Goal: Task Accomplishment & Management: Manage account settings

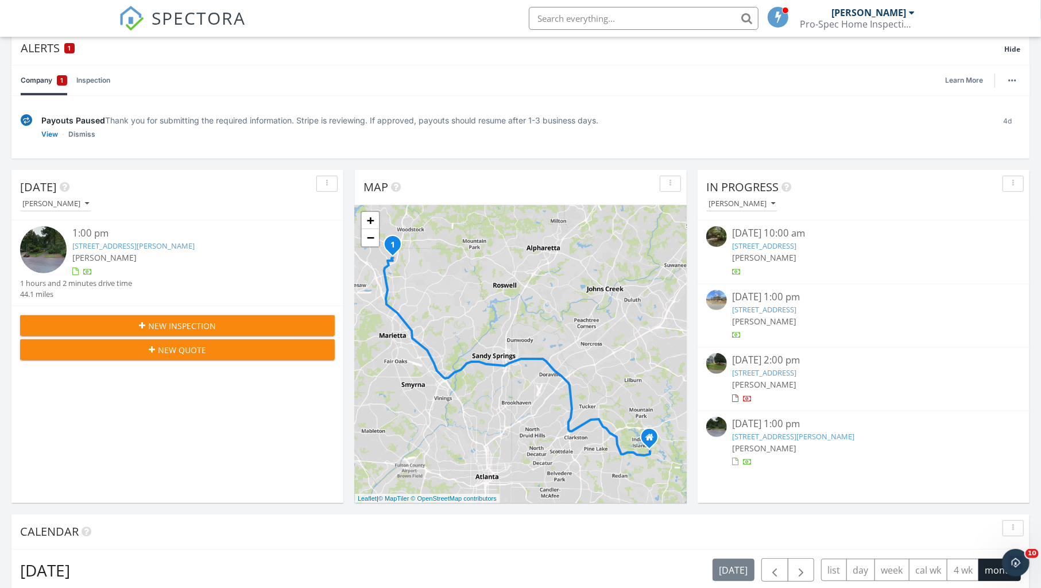
scroll to position [121, 0]
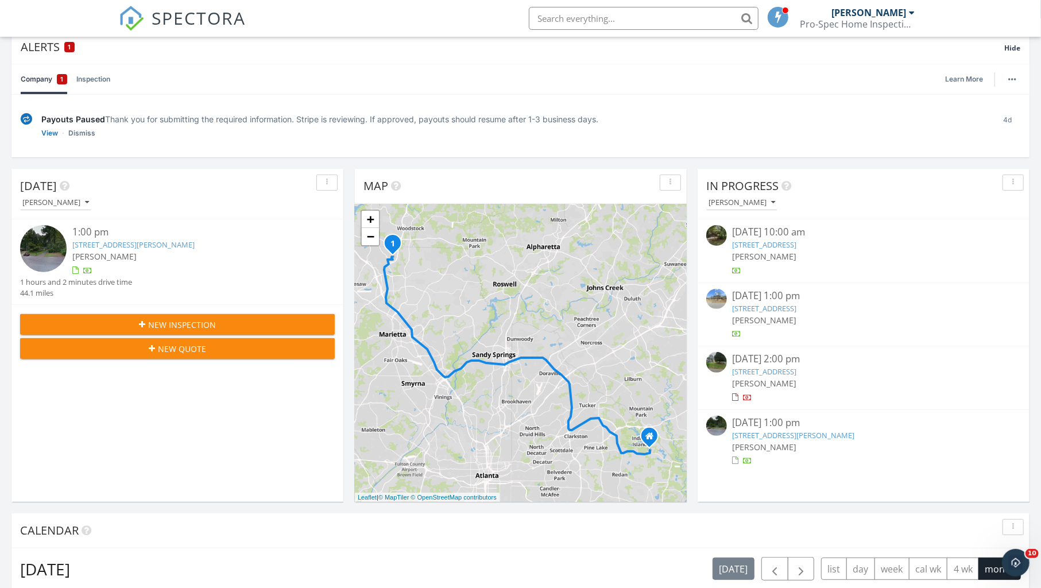
click at [171, 241] on link "60 Yvette Ct NE, Kennesaw, GA 30144" at bounding box center [133, 244] width 122 height 10
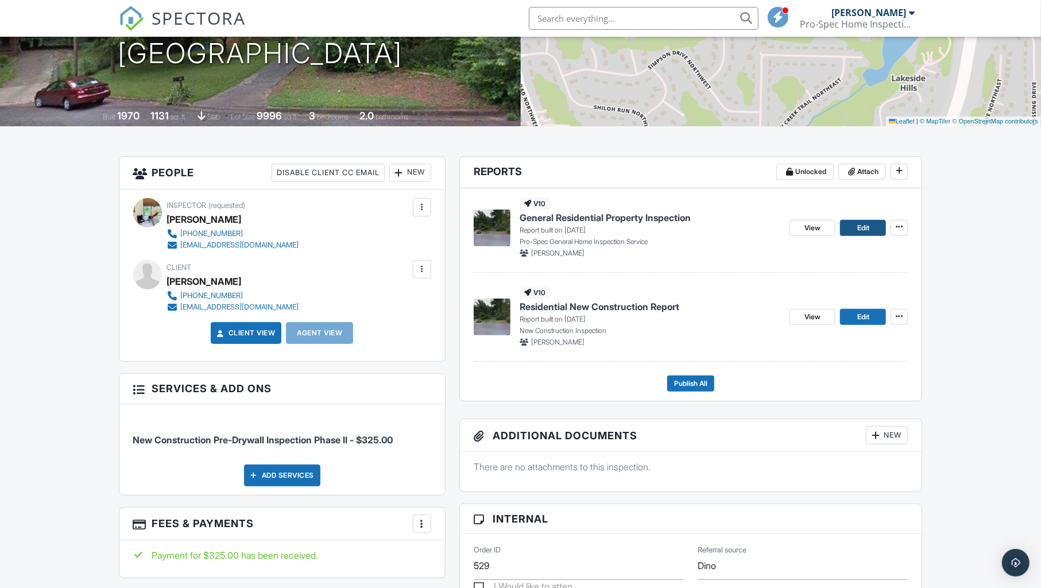
click at [861, 228] on span "Edit" at bounding box center [863, 227] width 12 height 11
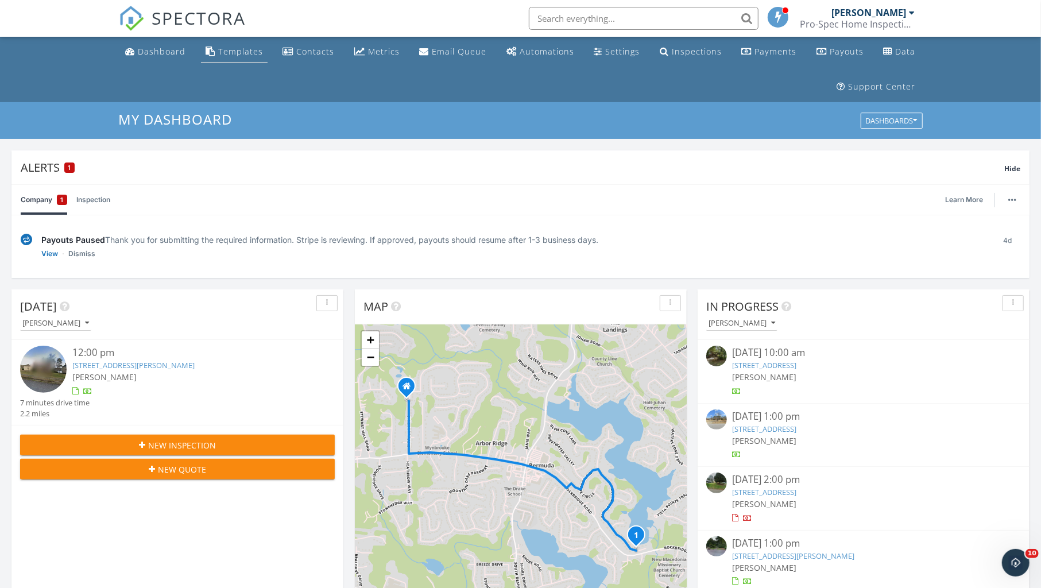
click at [232, 55] on div "Templates" at bounding box center [240, 51] width 45 height 11
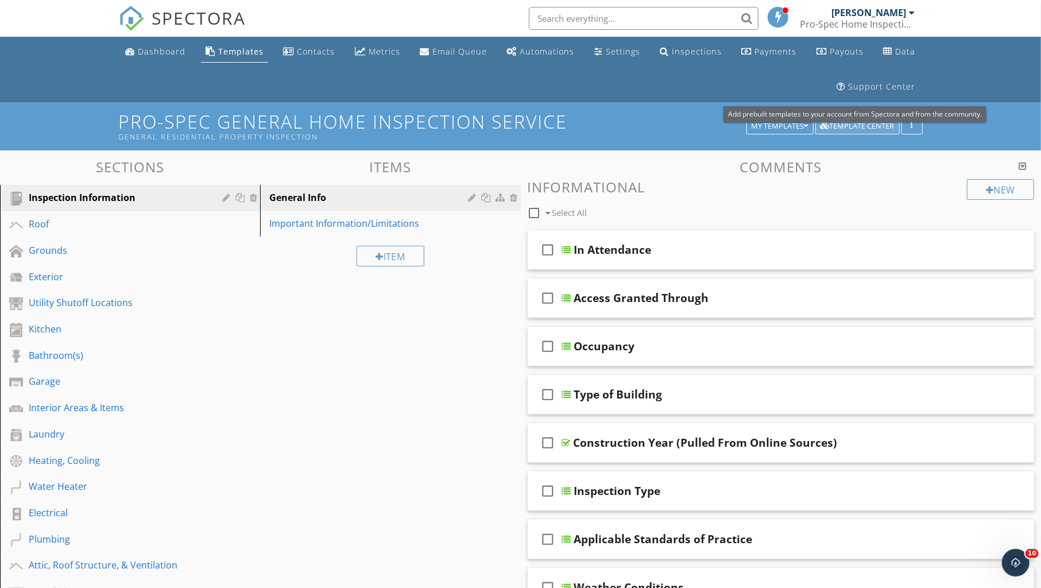
click at [850, 123] on div "Template Center" at bounding box center [857, 126] width 74 height 8
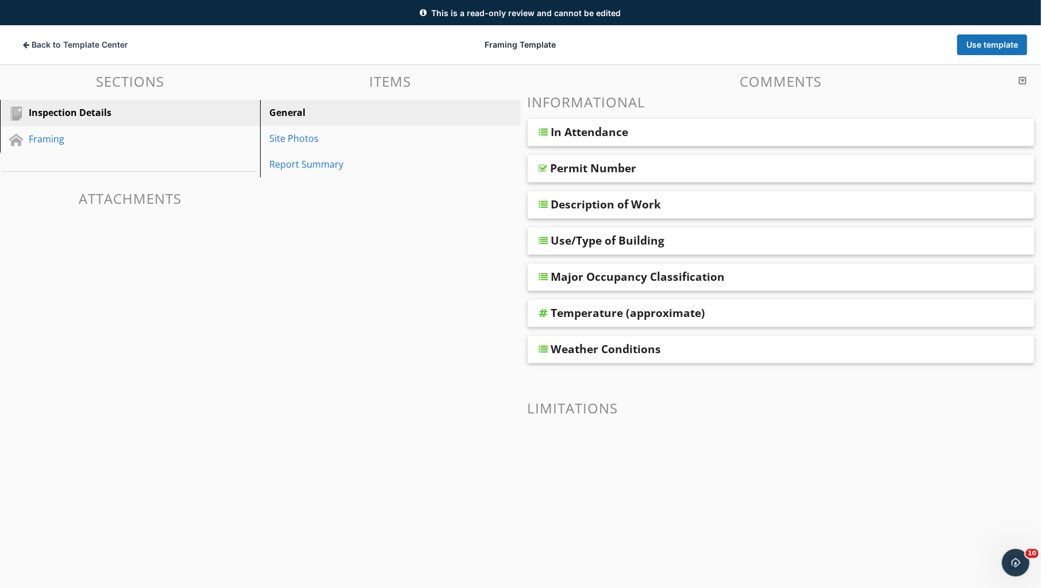
click at [607, 199] on div "Description of Work" at bounding box center [606, 204] width 110 height 14
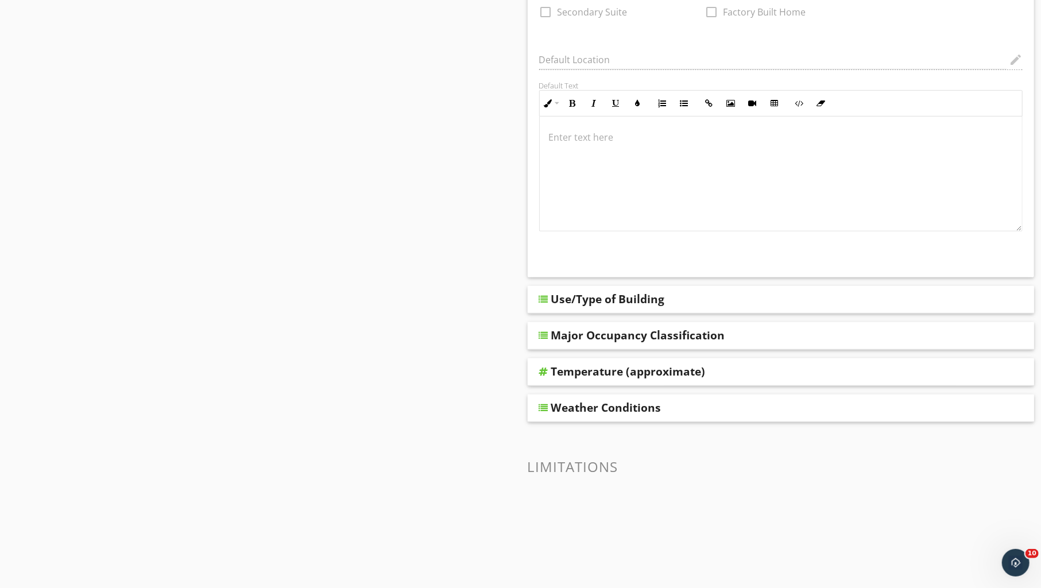
scroll to position [426, 0]
click at [568, 298] on div "Use/Type of Building" at bounding box center [608, 299] width 114 height 14
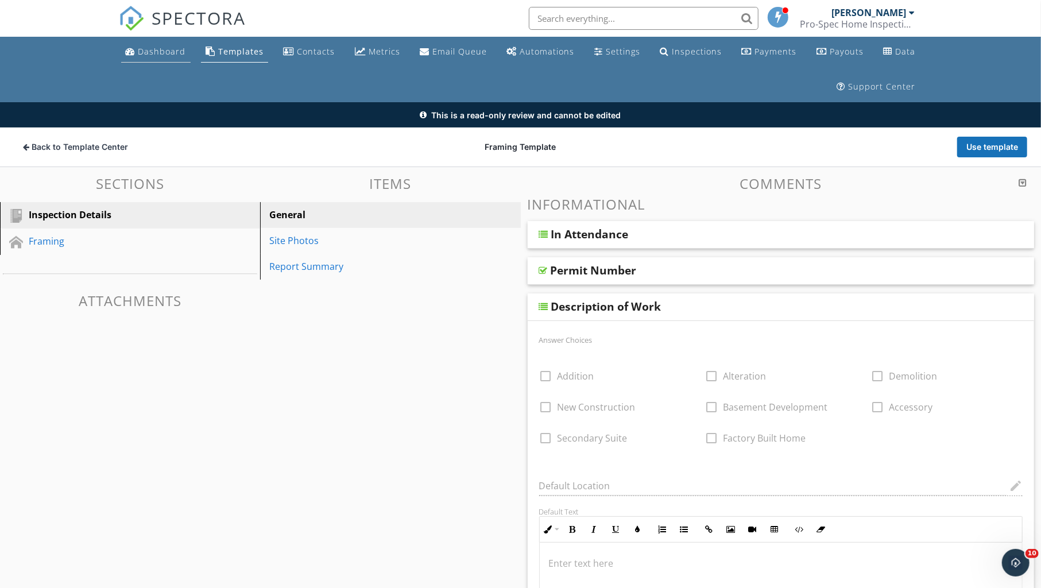
scroll to position [0, 0]
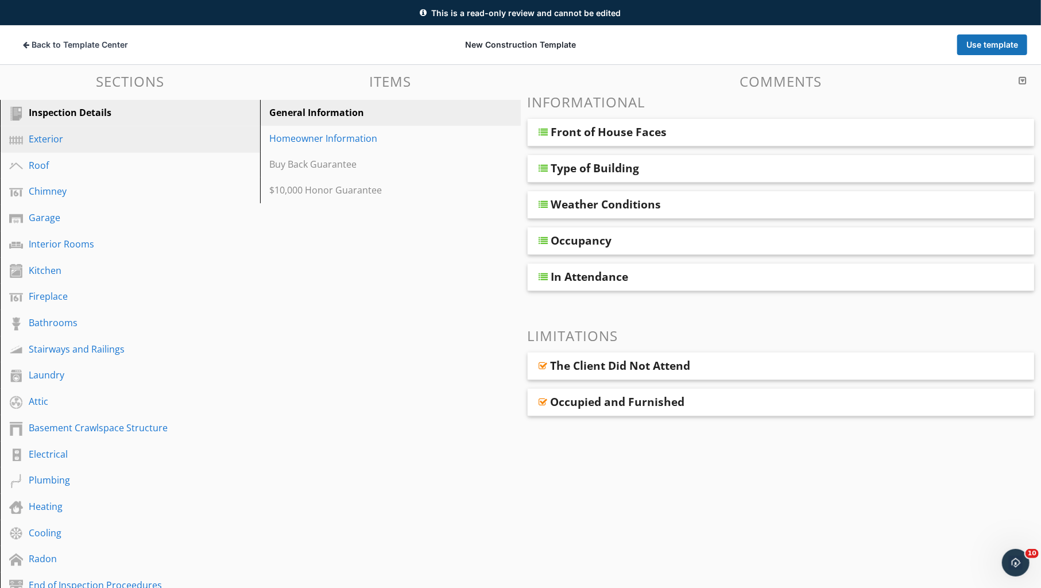
click at [54, 144] on div "Exterior" at bounding box center [117, 139] width 177 height 14
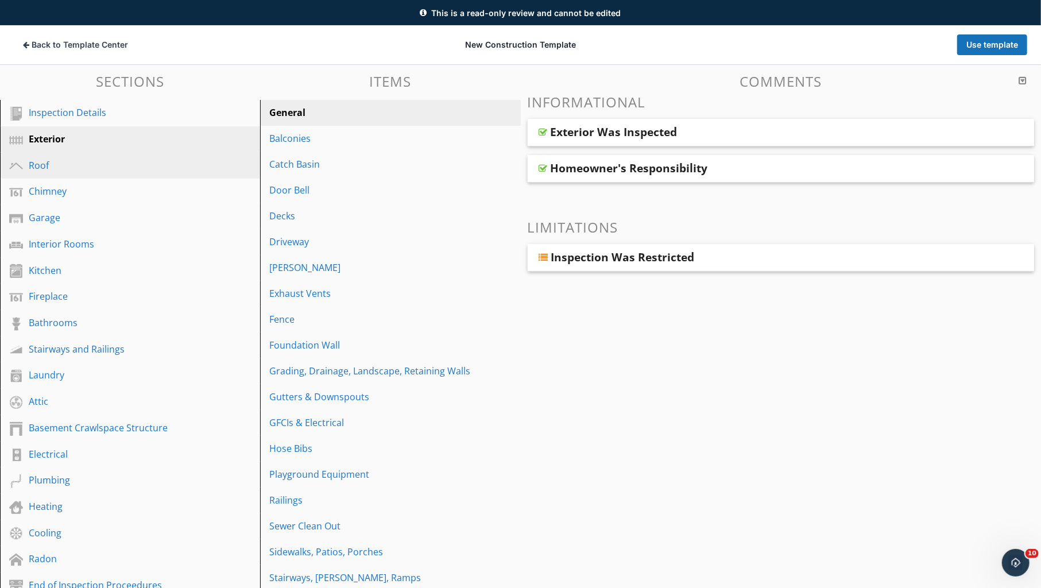
click at [47, 161] on div "Roof" at bounding box center [117, 165] width 177 height 14
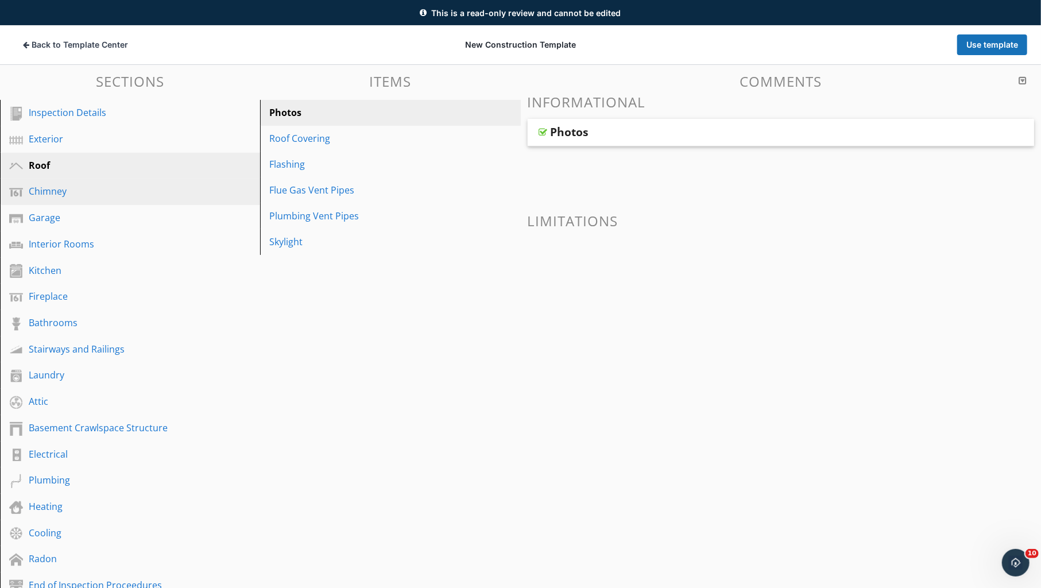
click at [41, 185] on div "Chimney" at bounding box center [117, 191] width 177 height 14
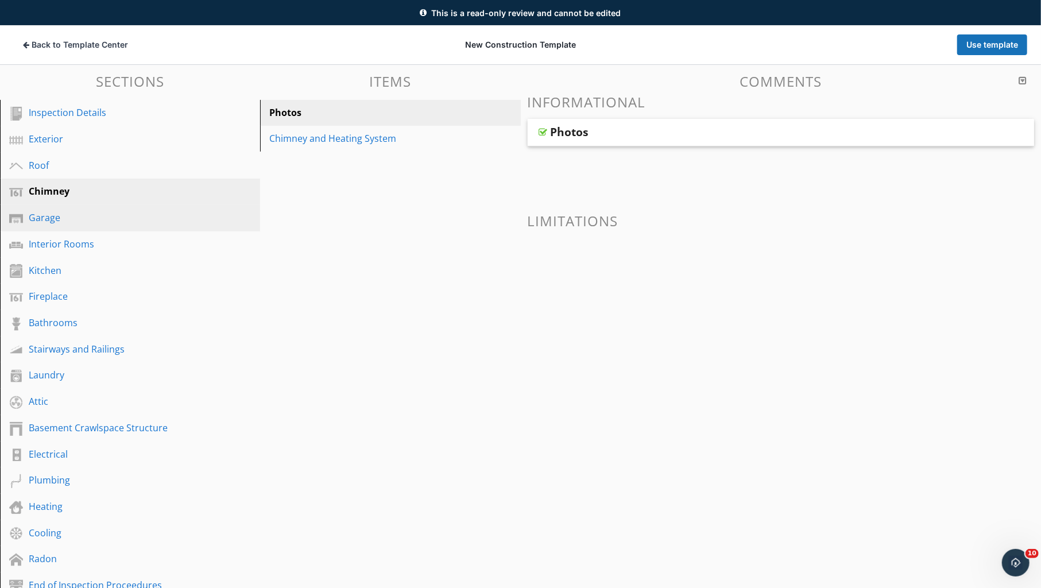
click at [41, 216] on div "Garage" at bounding box center [117, 218] width 177 height 14
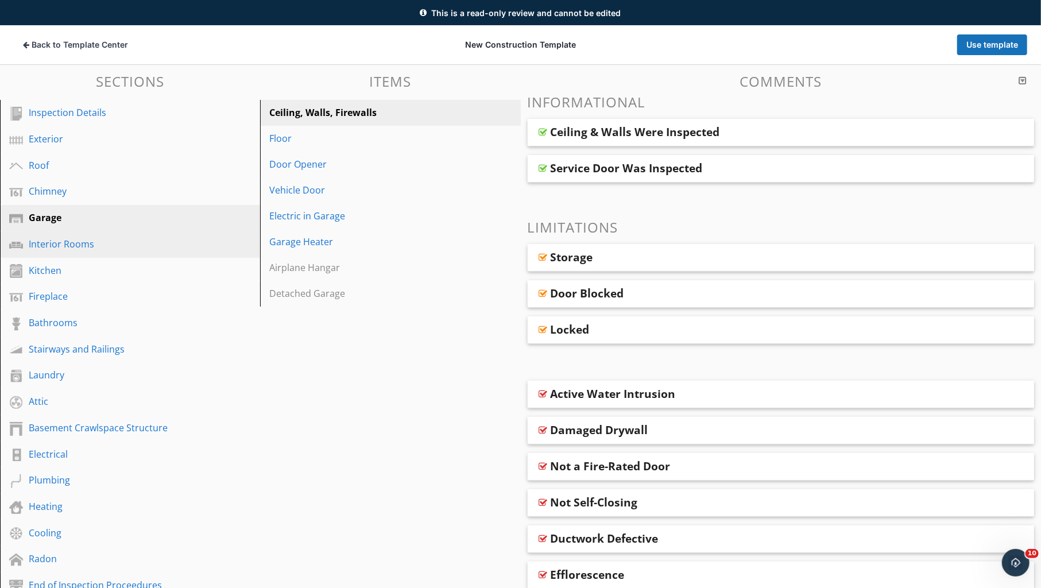
click at [59, 245] on div "Interior Rooms" at bounding box center [117, 244] width 177 height 14
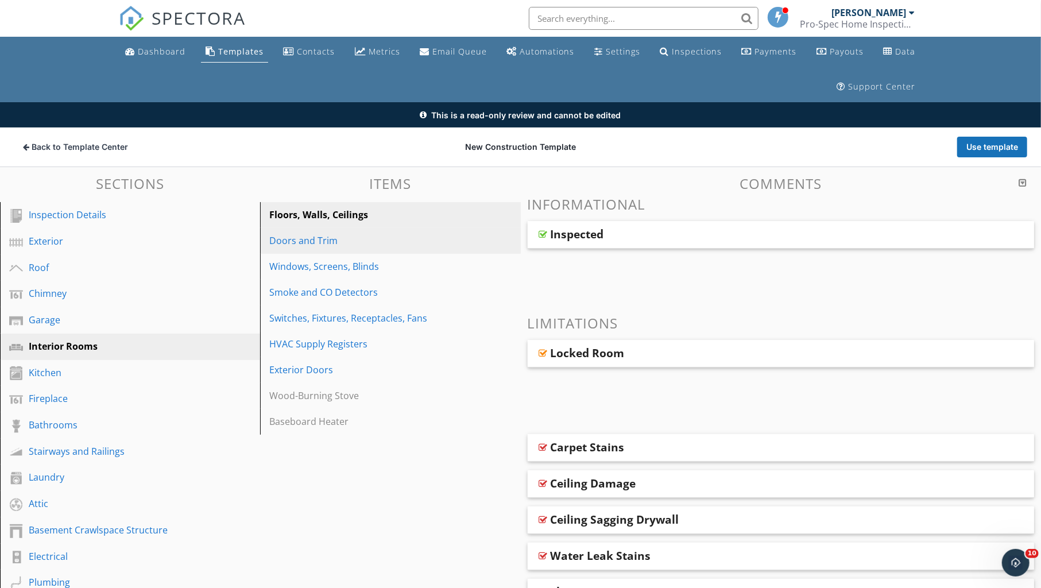
click at [288, 242] on div "Doors and Trim" at bounding box center [370, 241] width 202 height 14
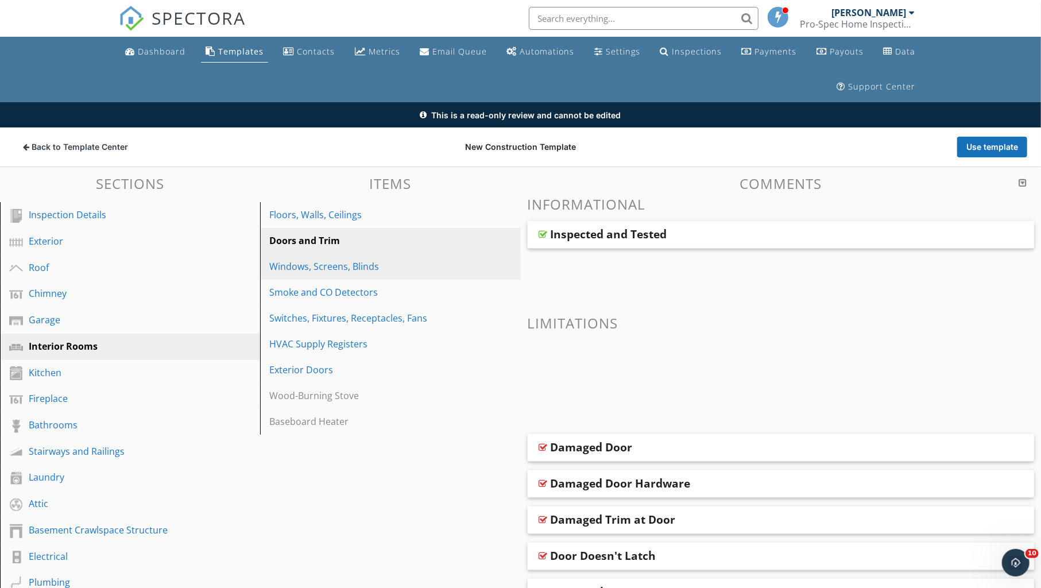
click at [309, 270] on div "Windows, Screens, Blinds" at bounding box center [370, 266] width 202 height 14
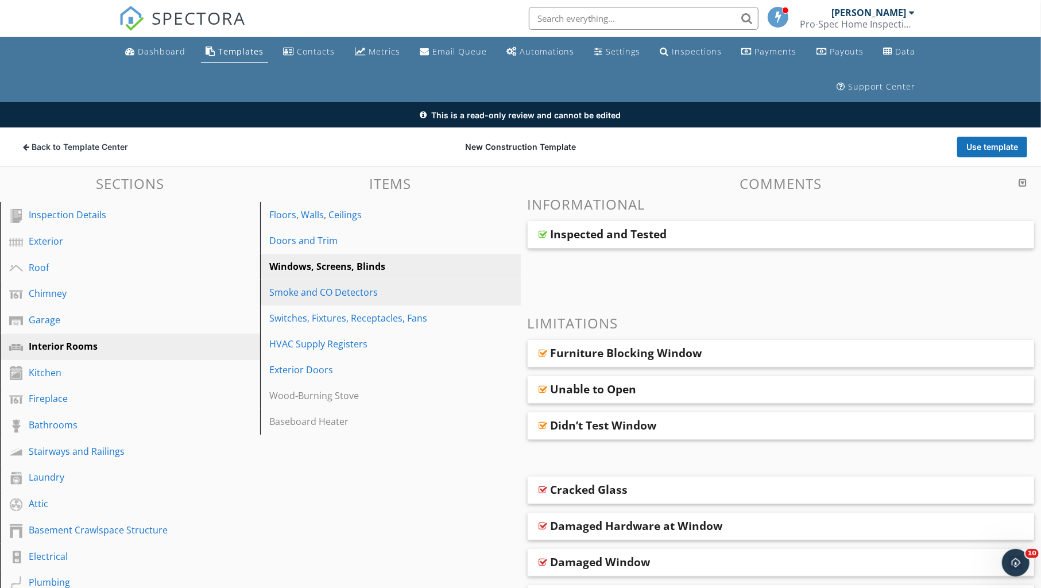
click at [304, 293] on div "Smoke and CO Detectors" at bounding box center [370, 292] width 202 height 14
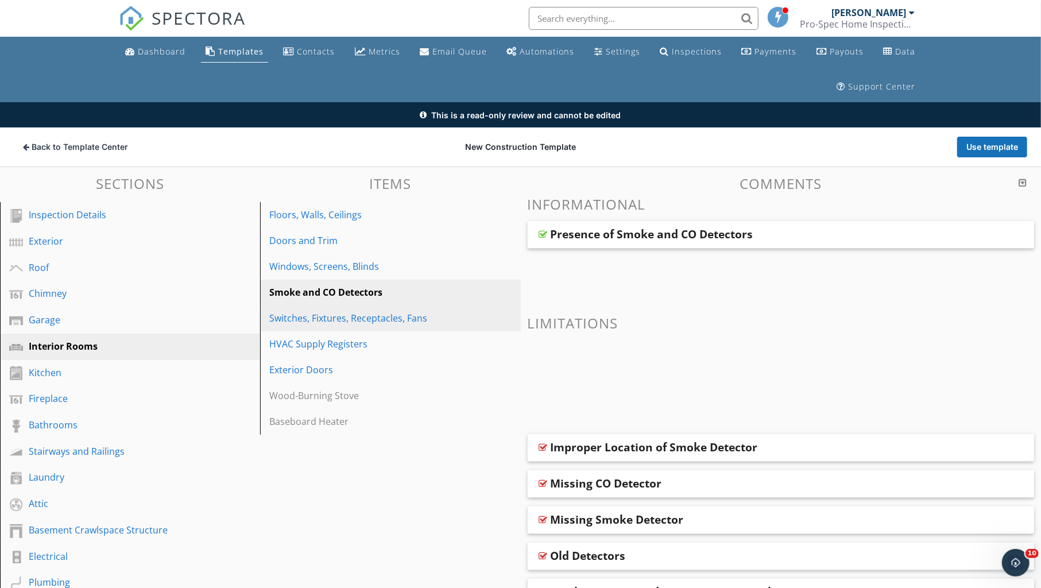
click at [293, 320] on div "Switches, Fixtures, Receptacles, Fans" at bounding box center [370, 318] width 202 height 14
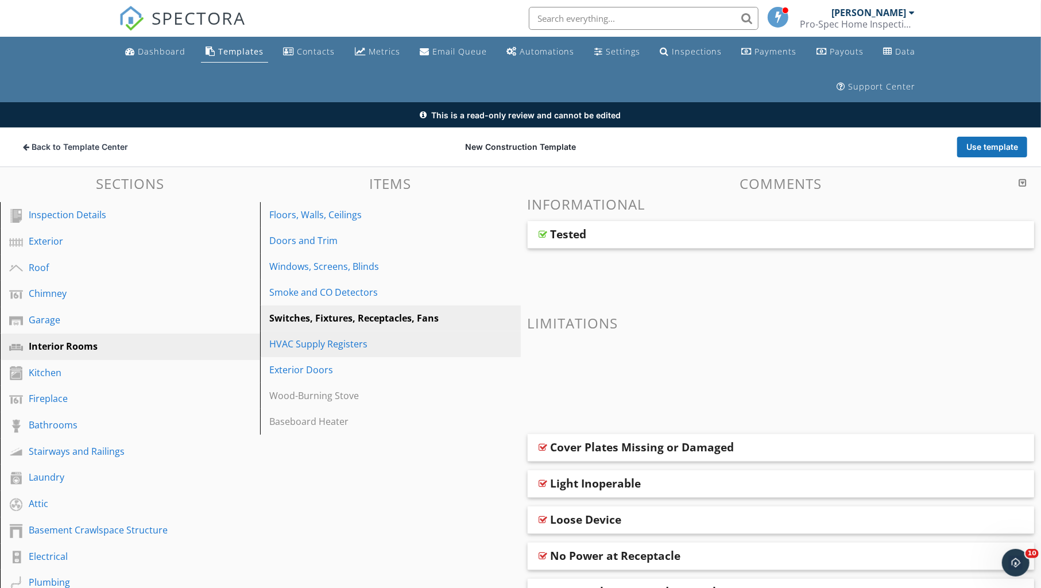
click at [292, 344] on div "HVAC Supply Registers" at bounding box center [370, 344] width 202 height 14
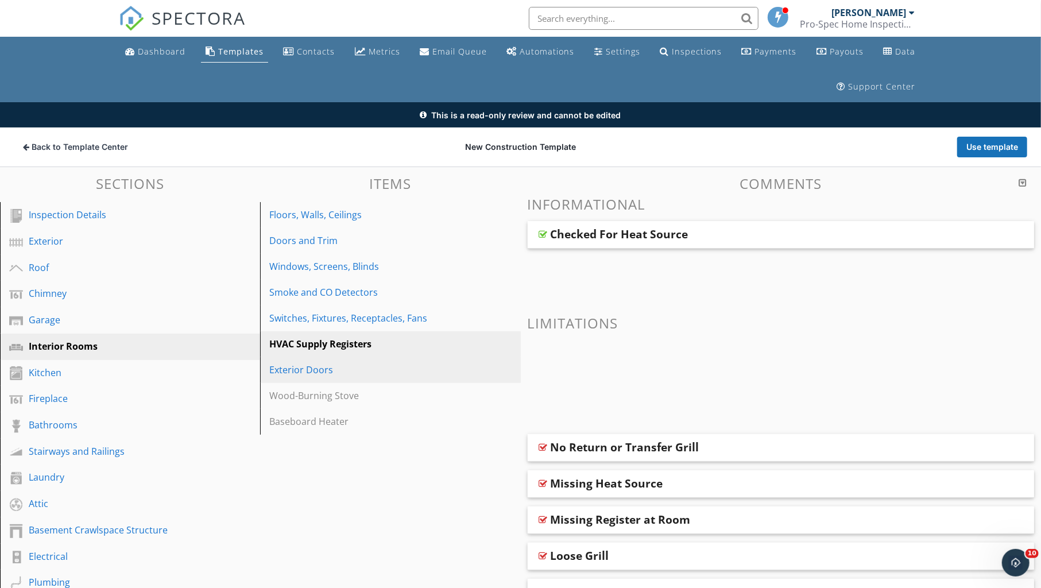
click at [293, 370] on div "Exterior Doors" at bounding box center [370, 370] width 202 height 14
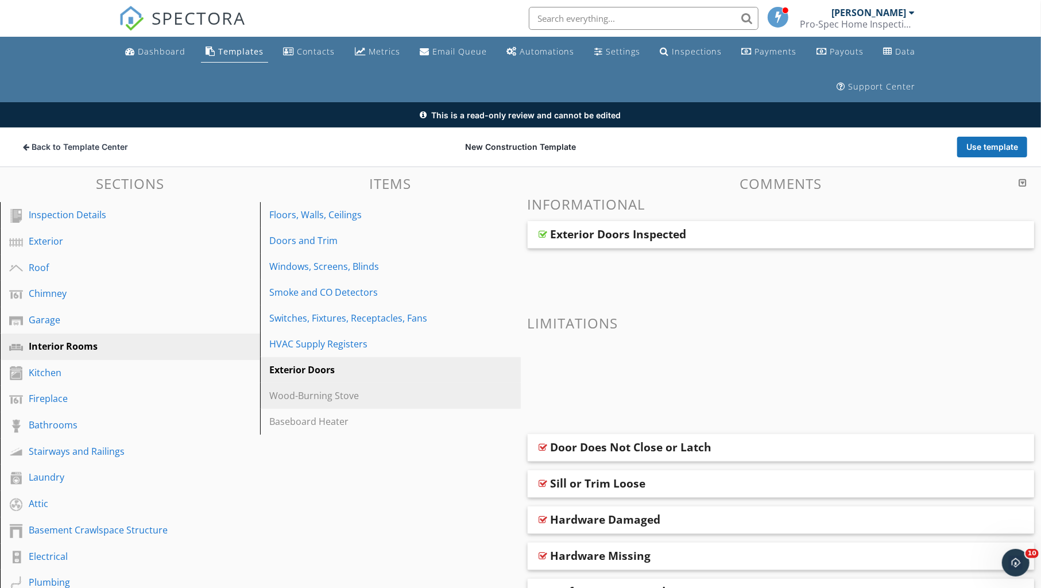
click at [293, 396] on div "Wood-Burning Stove" at bounding box center [370, 396] width 202 height 14
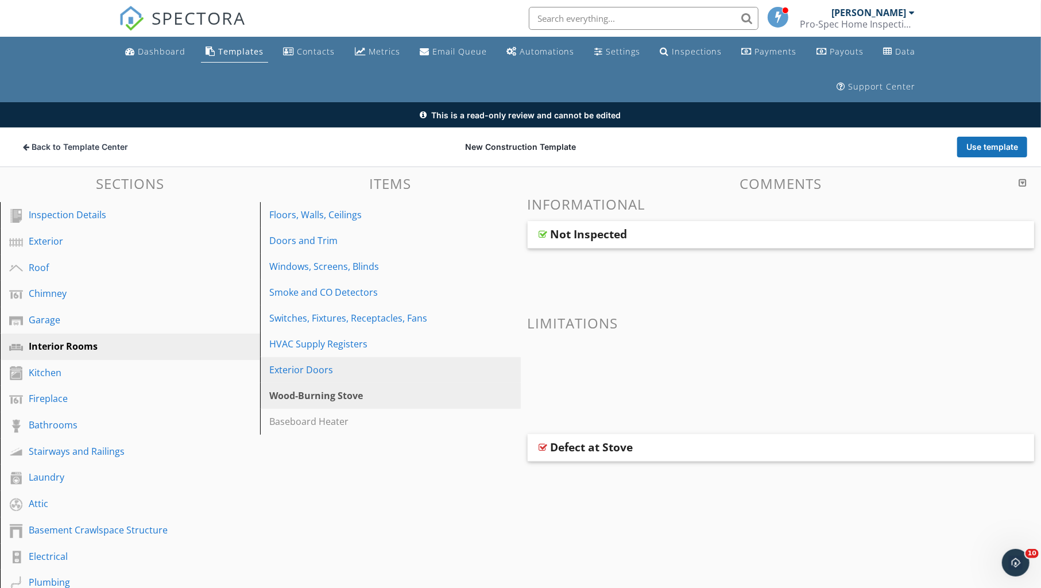
click at [299, 366] on div "Exterior Doors" at bounding box center [370, 370] width 202 height 14
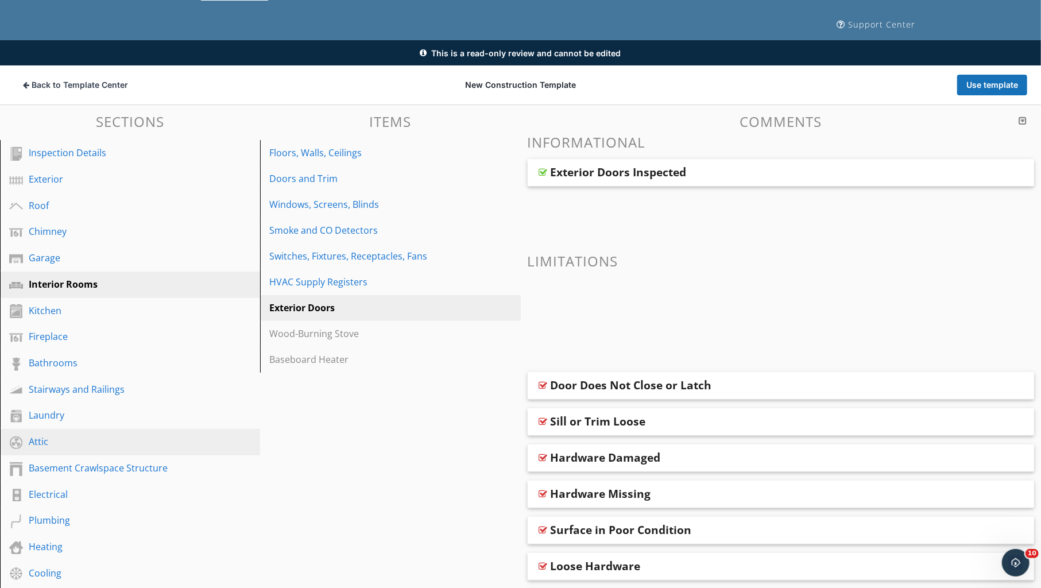
scroll to position [59, 0]
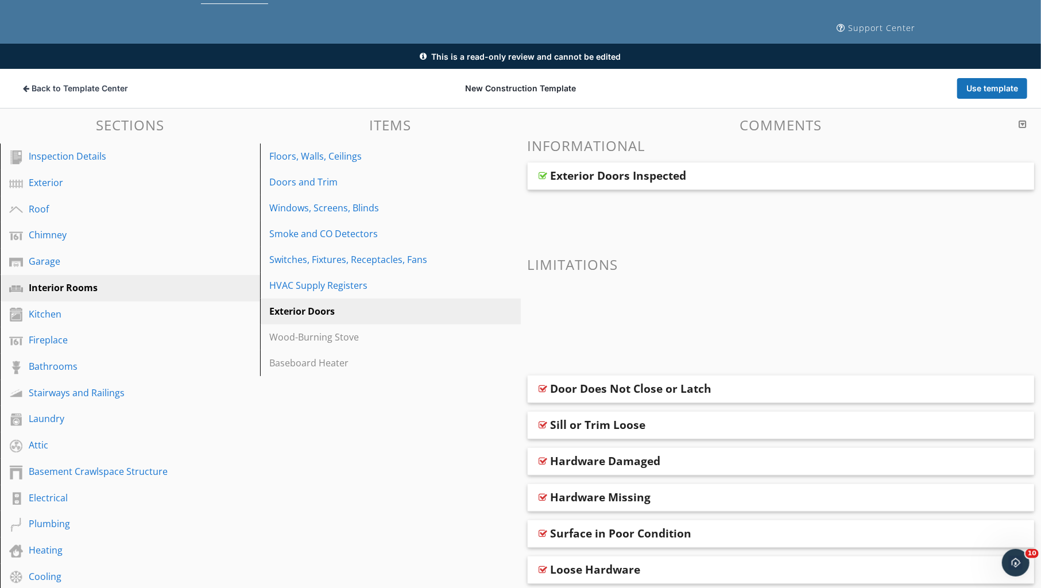
click at [653, 378] on div "Door Does Not Close or Latch" at bounding box center [781, 389] width 507 height 28
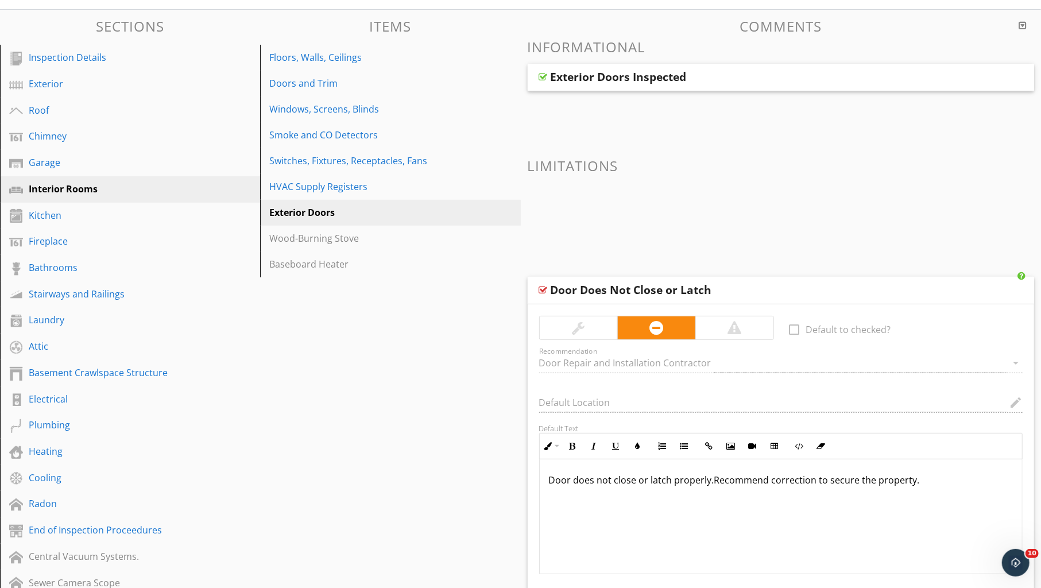
scroll to position [157, 0]
click at [590, 286] on div "Door Does Not Close or Latch" at bounding box center [631, 291] width 161 height 14
type textarea "<p>Door does not close or latch properly.<a draggable="false" href="http://www.…"
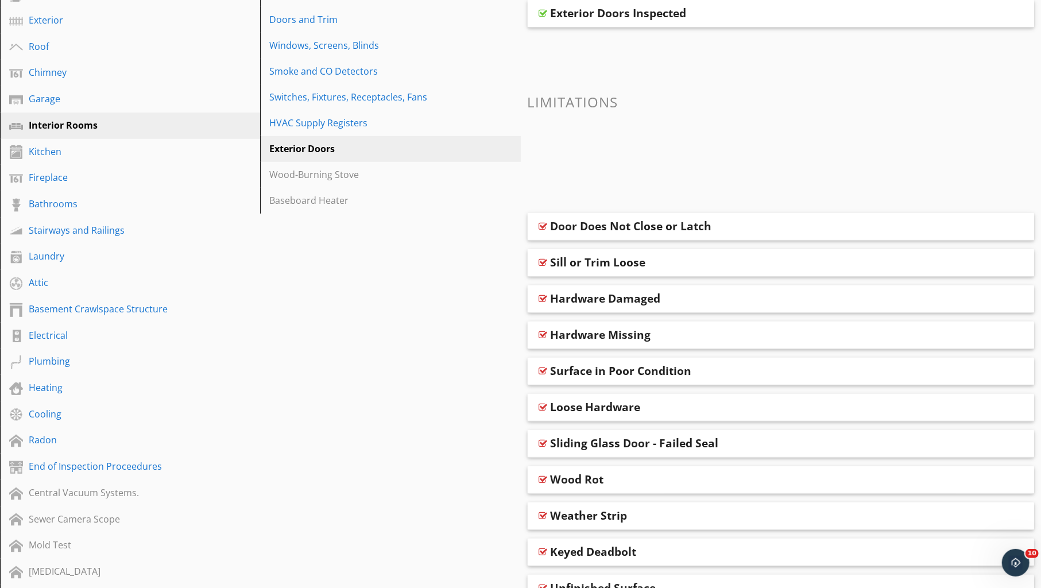
scroll to position [223, 0]
click at [613, 258] on div "Sill or Trim Loose" at bounding box center [598, 261] width 95 height 14
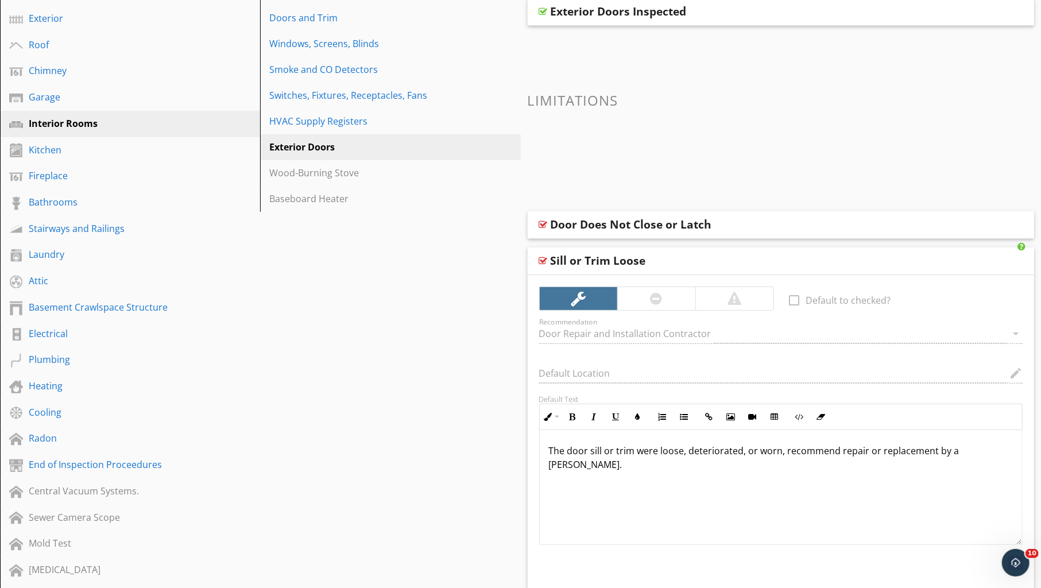
click at [613, 258] on div "Sill or Trim Loose" at bounding box center [598, 261] width 95 height 14
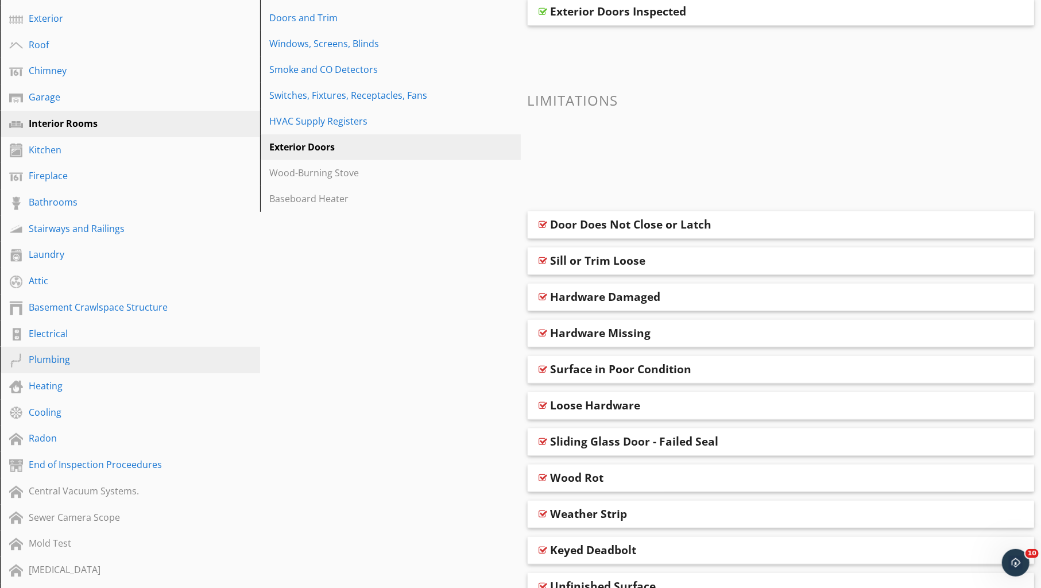
click at [42, 356] on div "Plumbing" at bounding box center [117, 359] width 177 height 14
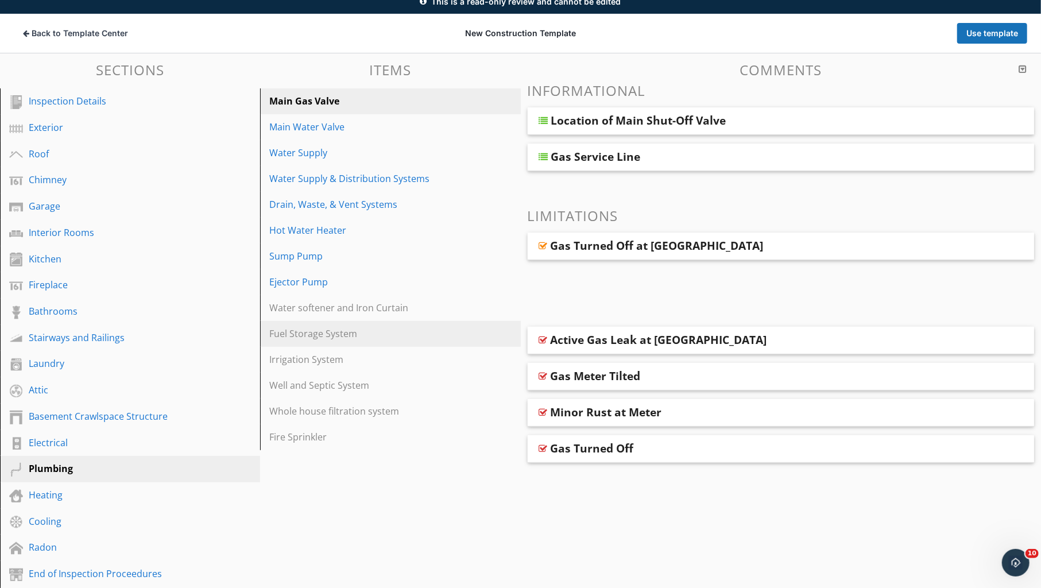
scroll to position [72, 0]
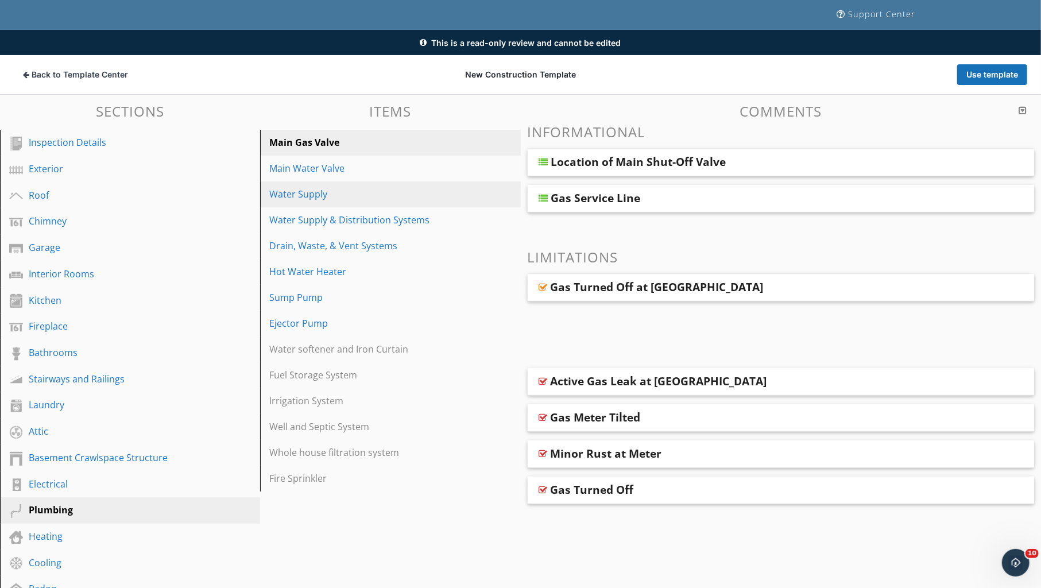
click at [299, 194] on div "Water Supply" at bounding box center [370, 194] width 202 height 14
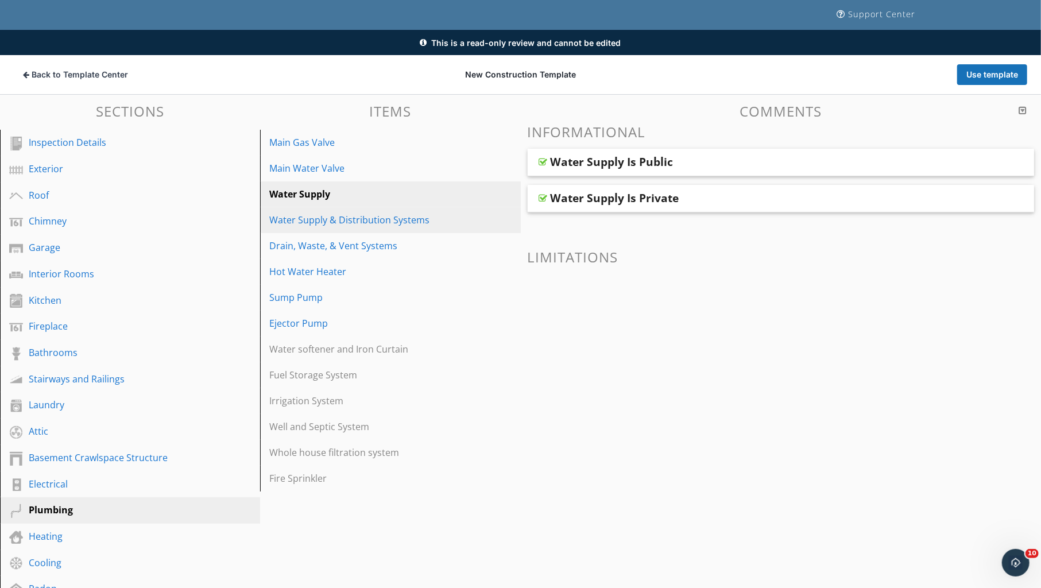
click at [288, 218] on div "Water Supply & Distribution Systems" at bounding box center [370, 220] width 202 height 14
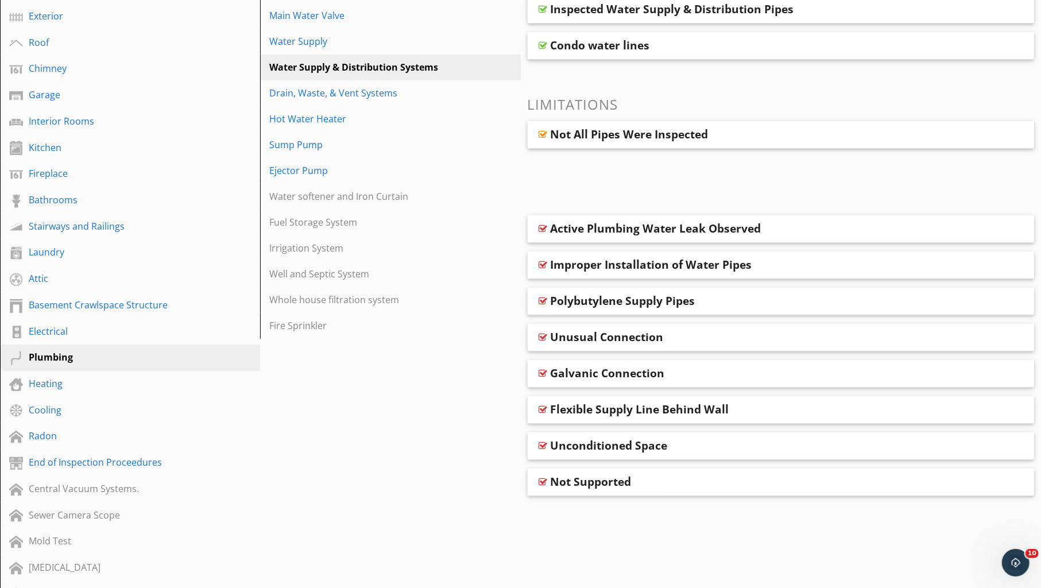
scroll to position [219, 0]
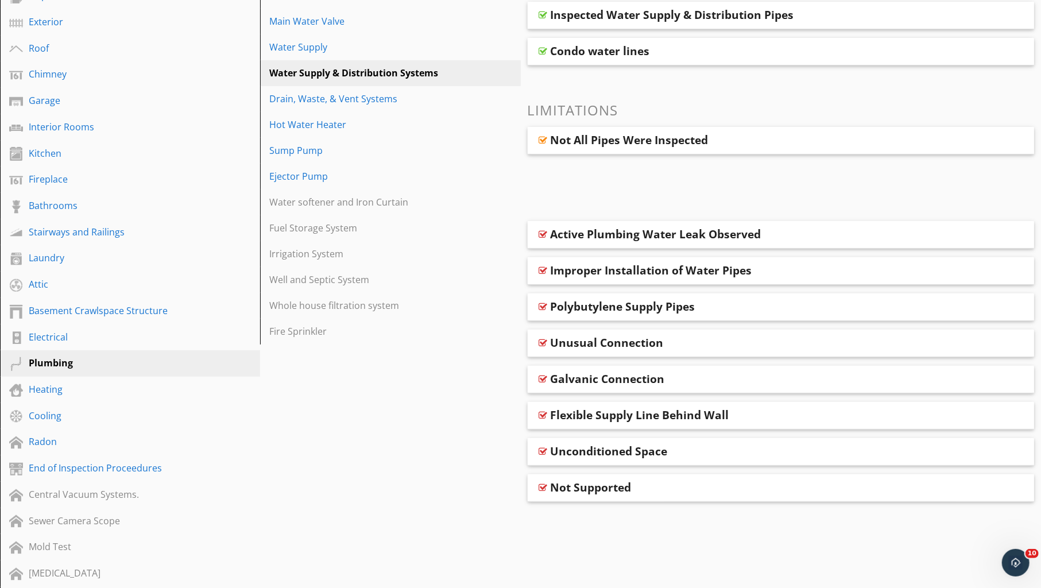
click at [591, 490] on div "Not Supported" at bounding box center [591, 487] width 81 height 14
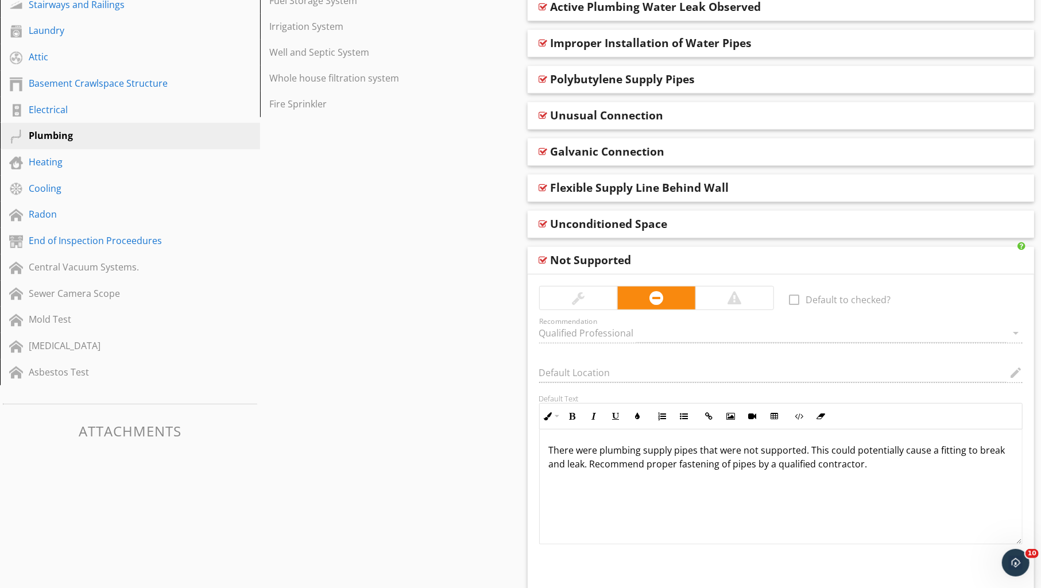
scroll to position [448, 0]
click at [589, 258] on div "Not Supported" at bounding box center [591, 259] width 81 height 14
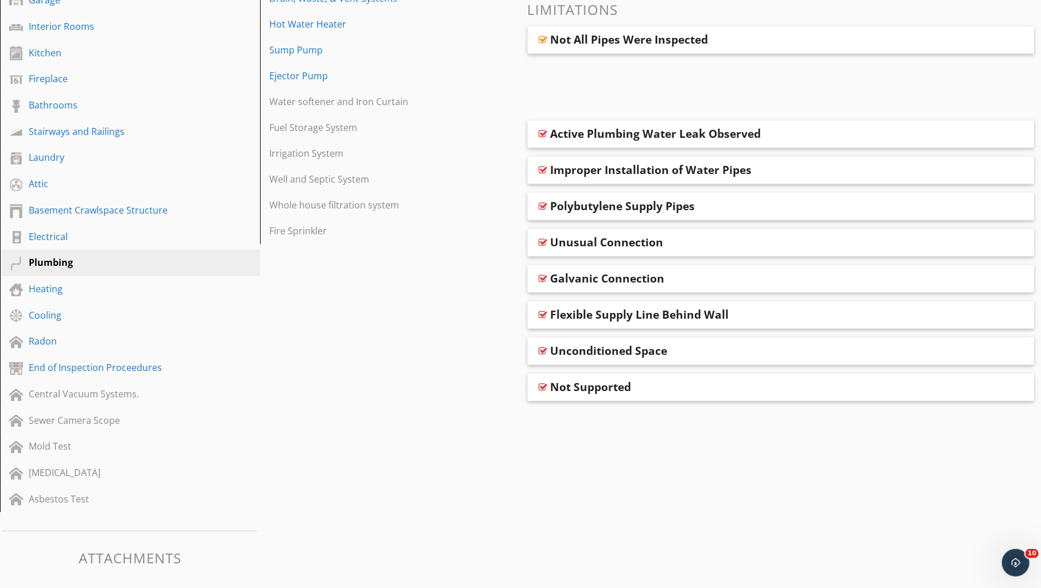
scroll to position [311, 0]
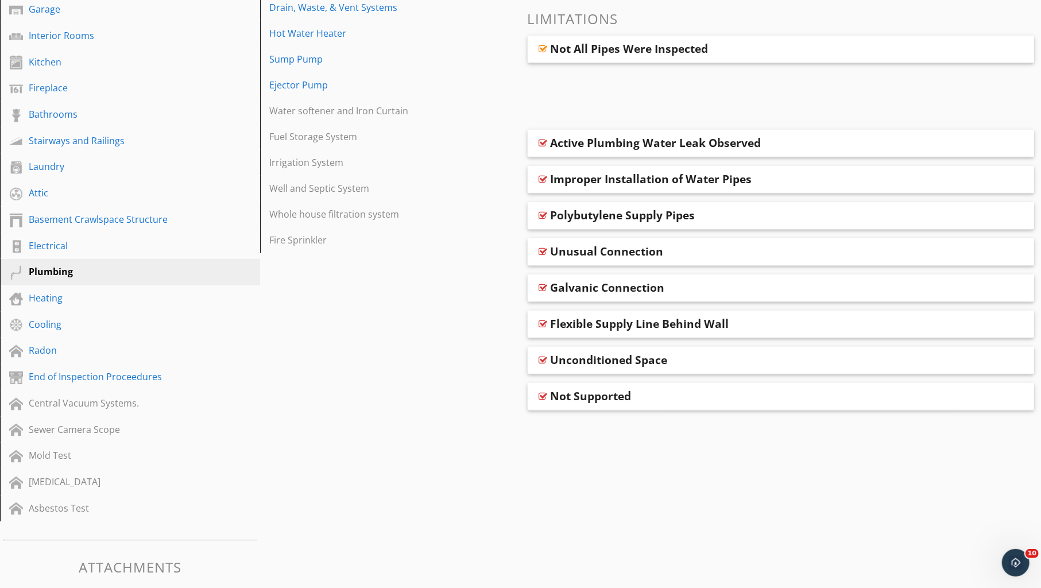
click at [549, 394] on div "Not Supported" at bounding box center [781, 397] width 507 height 28
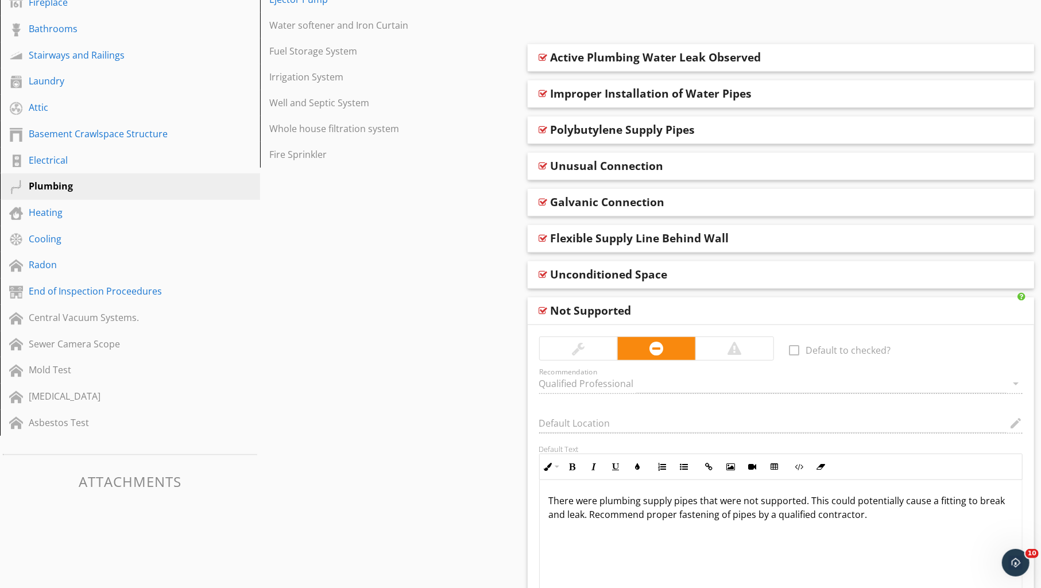
scroll to position [396, 0]
click at [543, 309] on div at bounding box center [543, 310] width 9 height 9
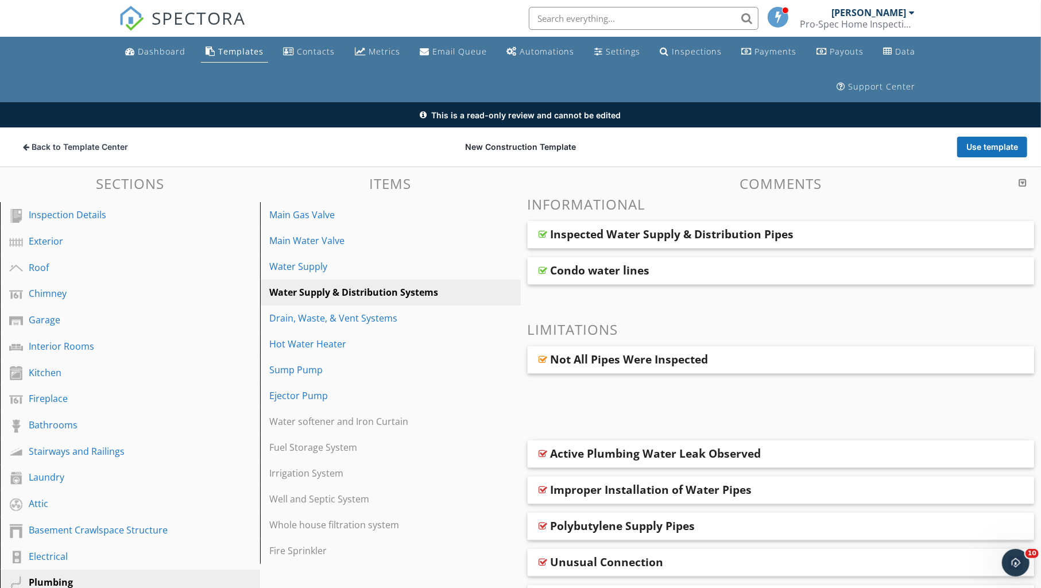
scroll to position [0, 0]
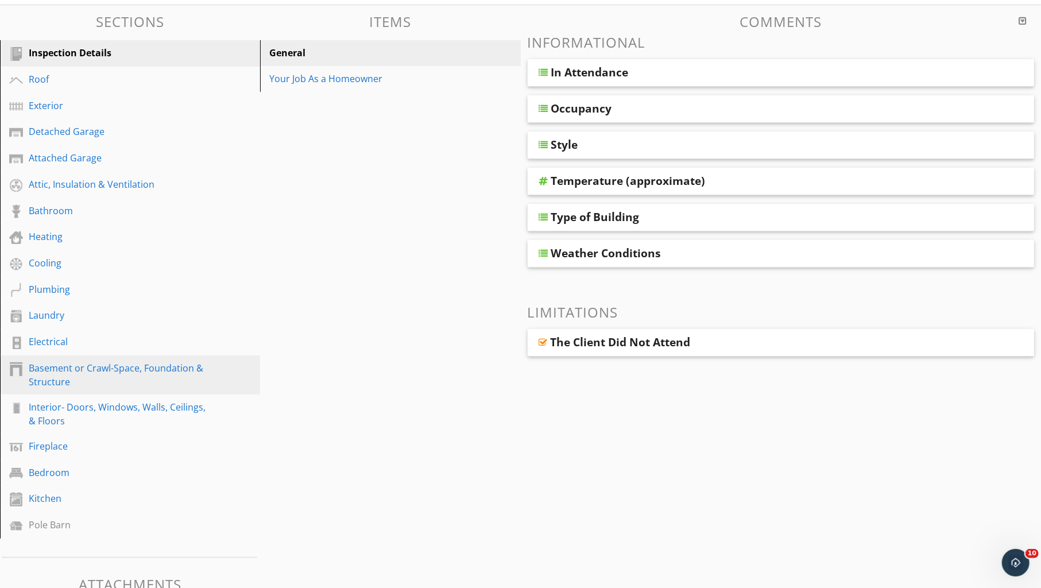
scroll to position [165, 0]
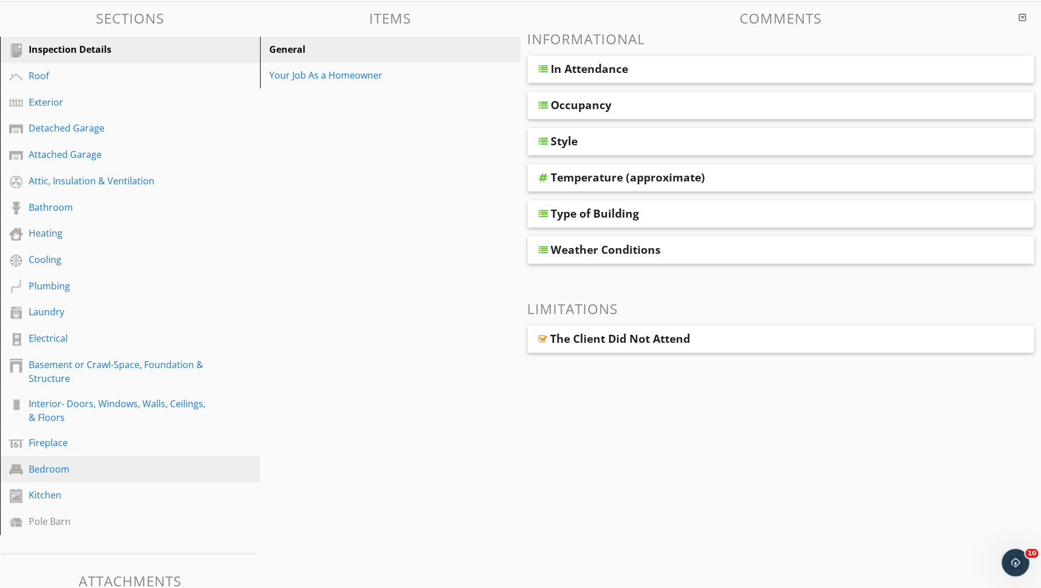
click at [64, 471] on link "Bedroom" at bounding box center [131, 469] width 257 height 26
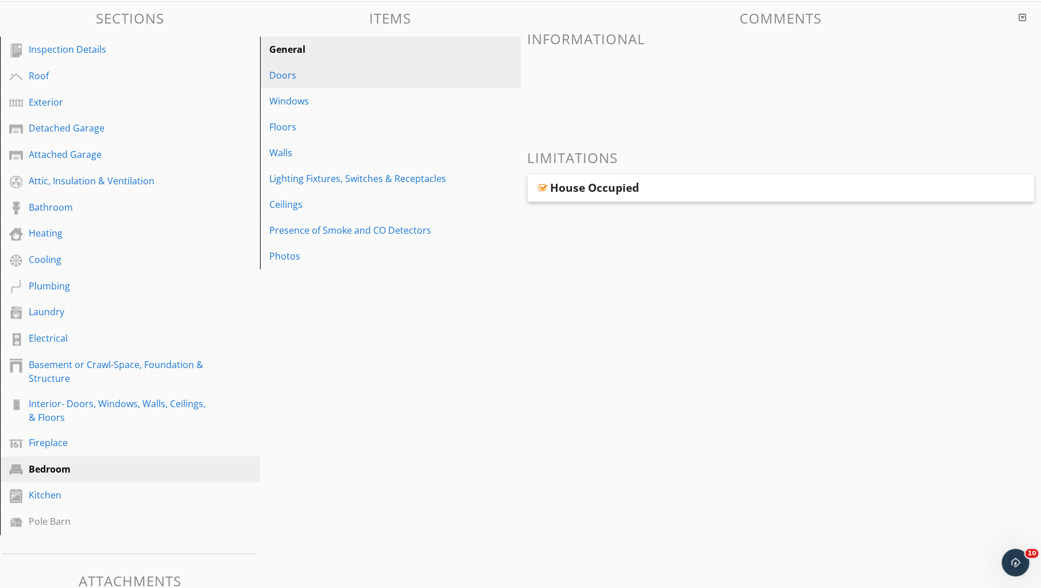
click at [292, 72] on div "Doors" at bounding box center [370, 75] width 202 height 14
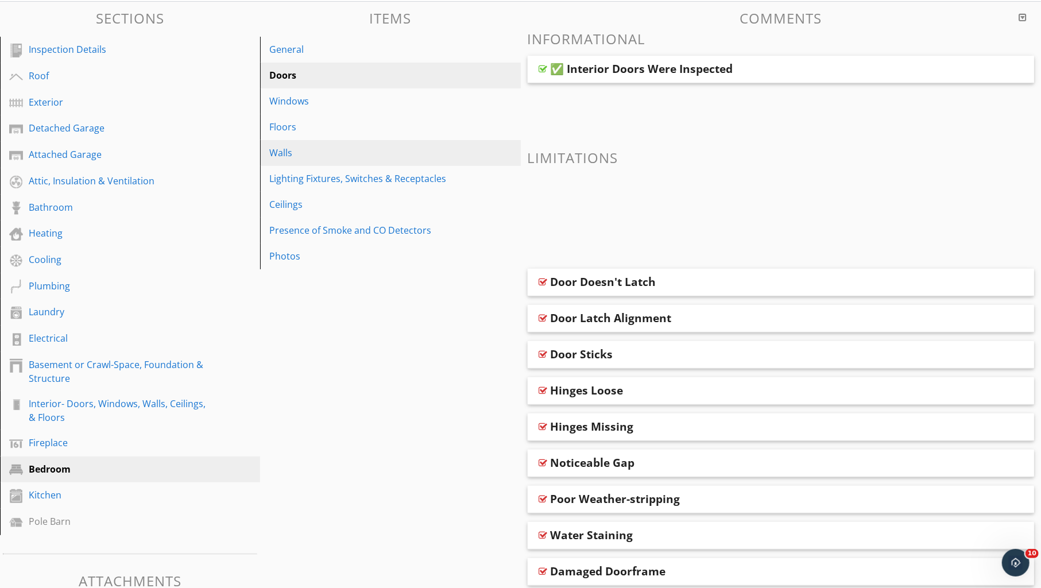
click at [288, 157] on div "Walls" at bounding box center [370, 153] width 202 height 14
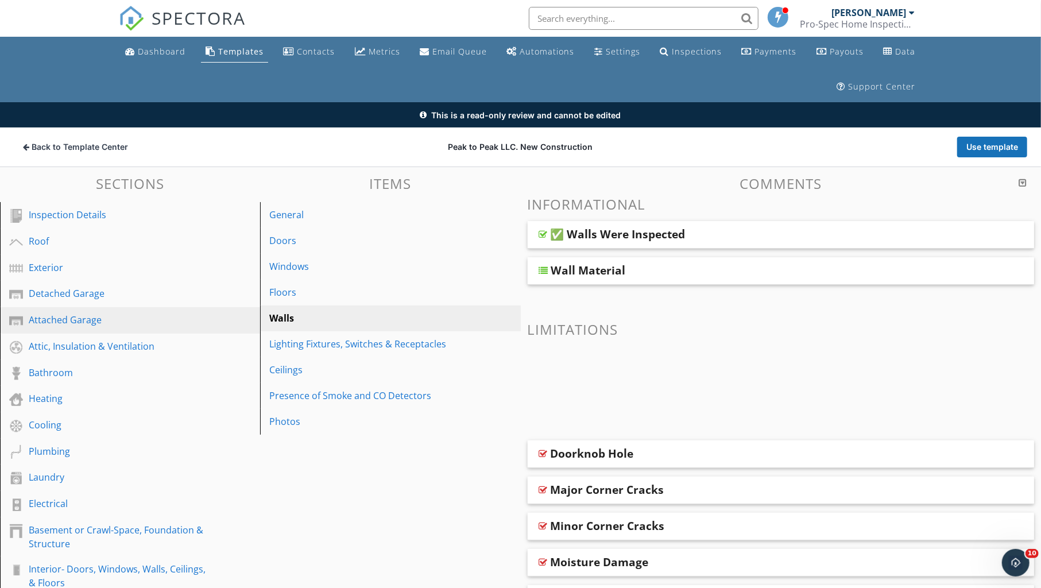
scroll to position [0, 0]
click at [86, 147] on span "Back to Template Center" at bounding box center [80, 146] width 96 height 11
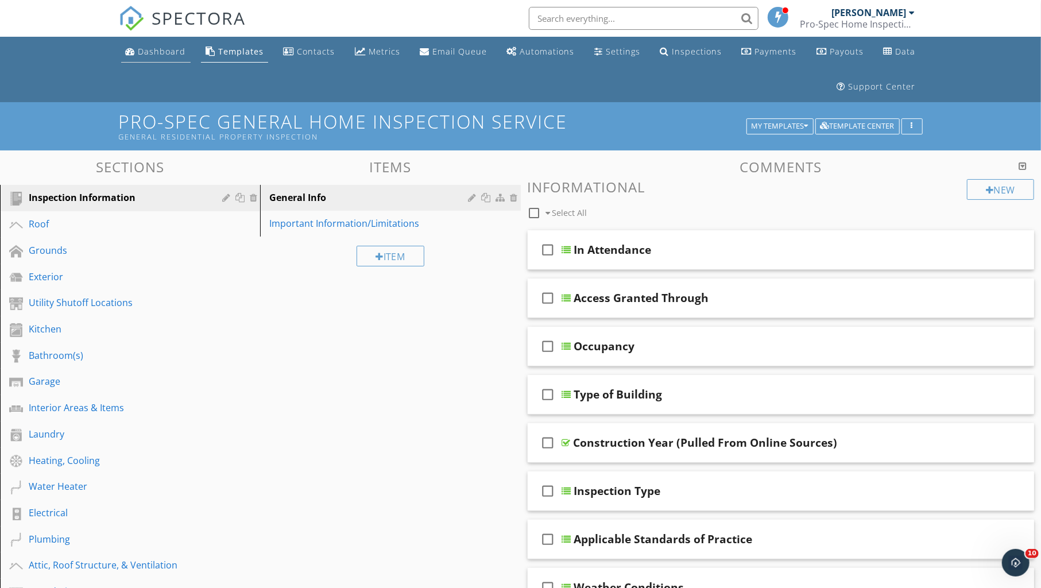
click at [160, 46] on div "Dashboard" at bounding box center [162, 51] width 48 height 11
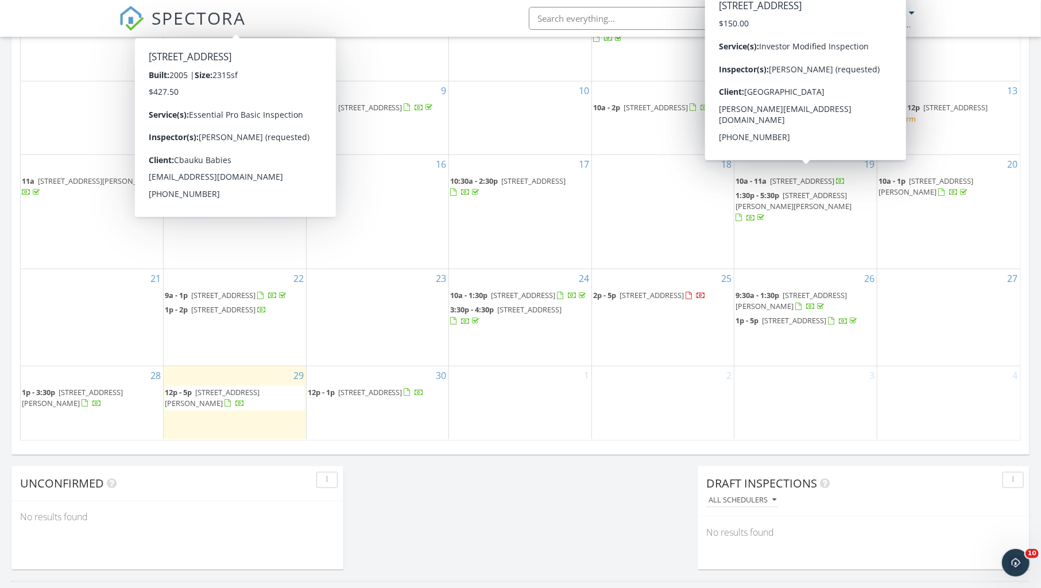
scroll to position [744, 0]
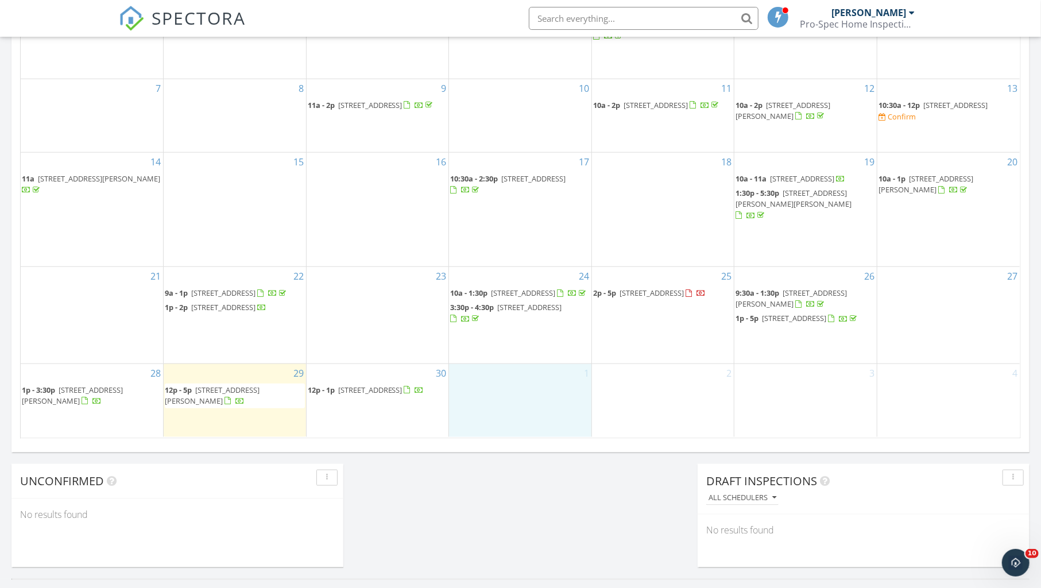
click at [531, 393] on div "1" at bounding box center [520, 400] width 142 height 73
click at [526, 346] on link "Inspection" at bounding box center [519, 344] width 59 height 18
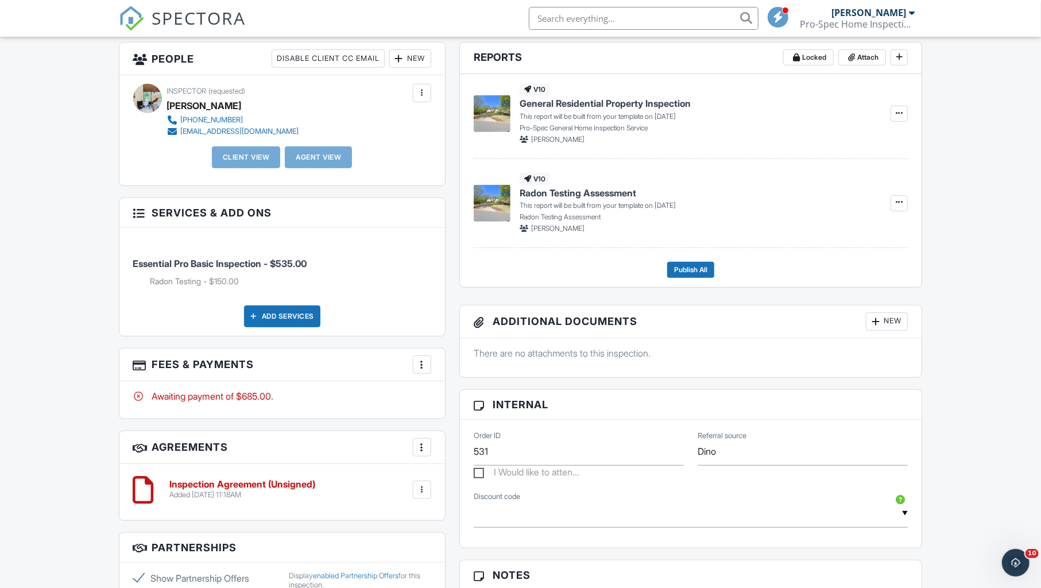
scroll to position [444, 0]
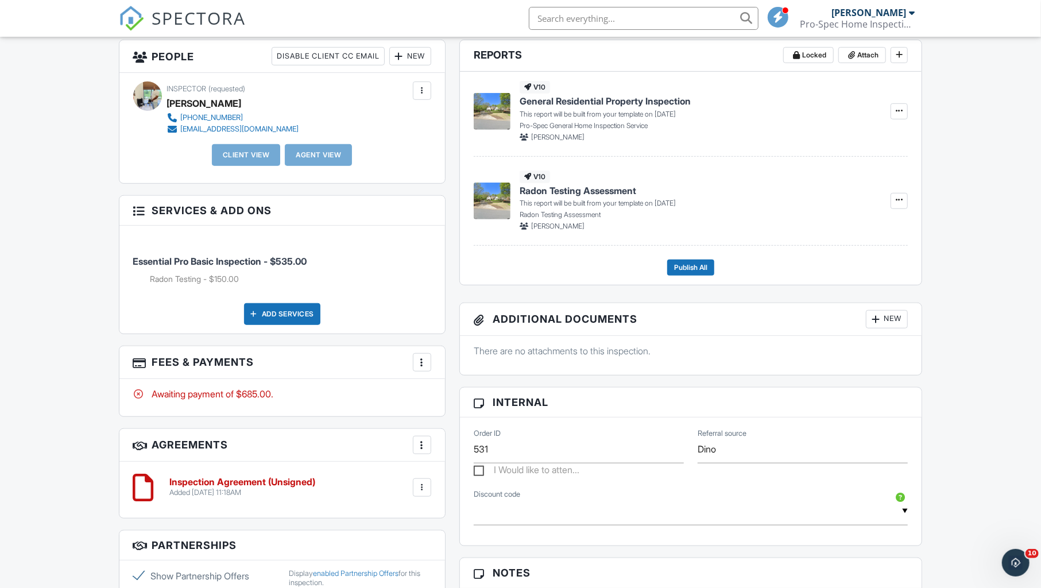
click at [420, 361] on div at bounding box center [421, 361] width 11 height 11
click at [464, 449] on li "View Invoice" at bounding box center [479, 454] width 120 height 29
click at [420, 366] on div at bounding box center [421, 361] width 11 height 11
click at [473, 394] on li "Edit Fees & Payments" at bounding box center [479, 397] width 120 height 29
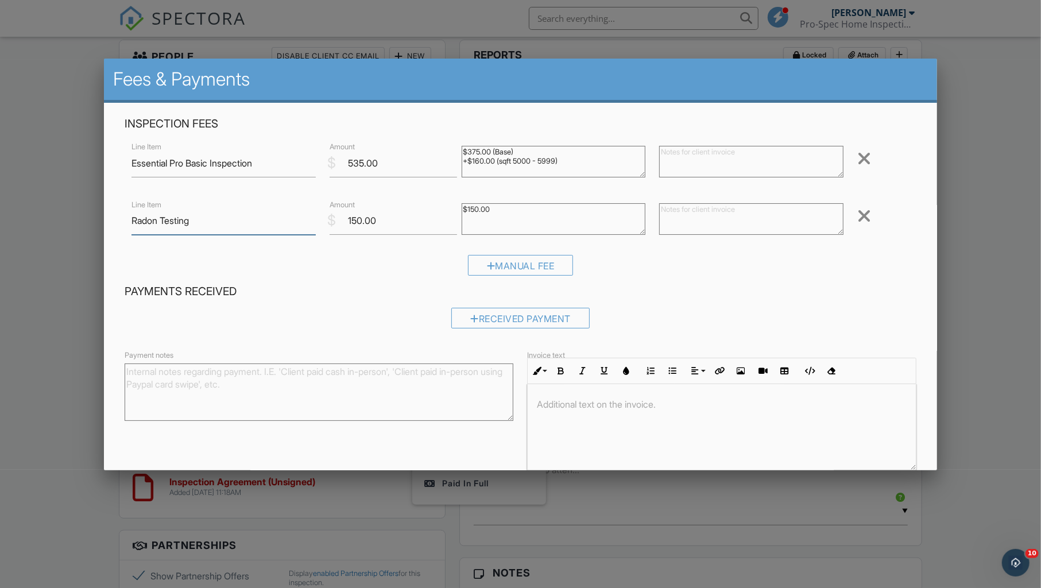
drag, startPoint x: 208, startPoint y: 224, endPoint x: 65, endPoint y: 214, distance: 143.3
click at [65, 214] on body "SPECTORA Lawrence Pruitt Pro-Spec Home Inspection Services Role: Inspector Chan…" at bounding box center [520, 397] width 1041 height 1683
paste input "48-Hour Radon Test"
type input "48-Hour Radon Test"
click at [720, 212] on textarea at bounding box center [751, 219] width 184 height 32
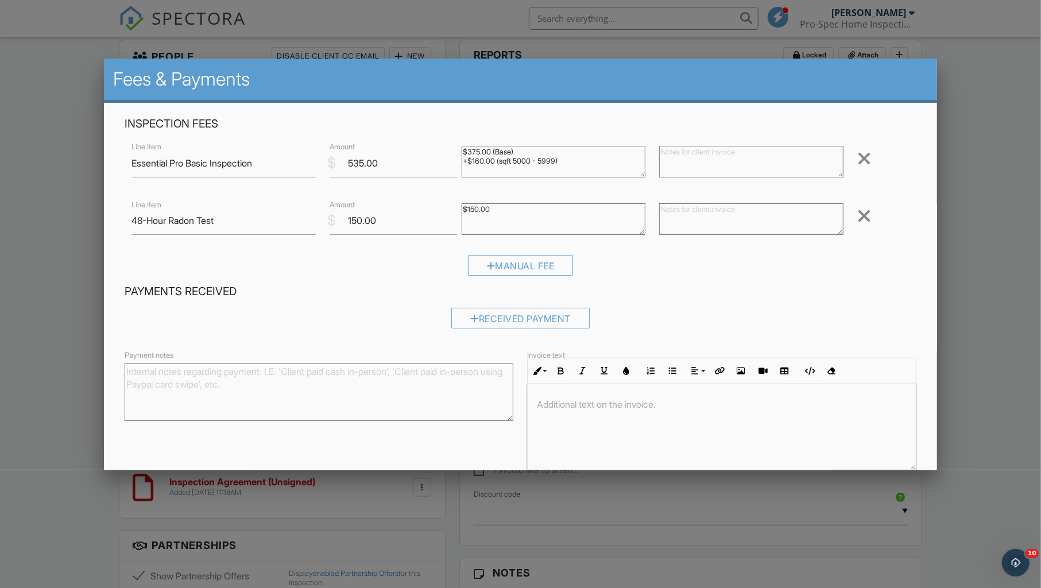
paste textarea "A short-term radon measurement conducted over a continuous 48-hour period using…"
type textarea "A short-term radon measurement conducted over a continuous 48-hour period using…"
click at [695, 158] on textarea at bounding box center [751, 162] width 184 height 32
paste textarea "Essential Pro Basic Home Inspection – $475 Our baseline general home inspection…"
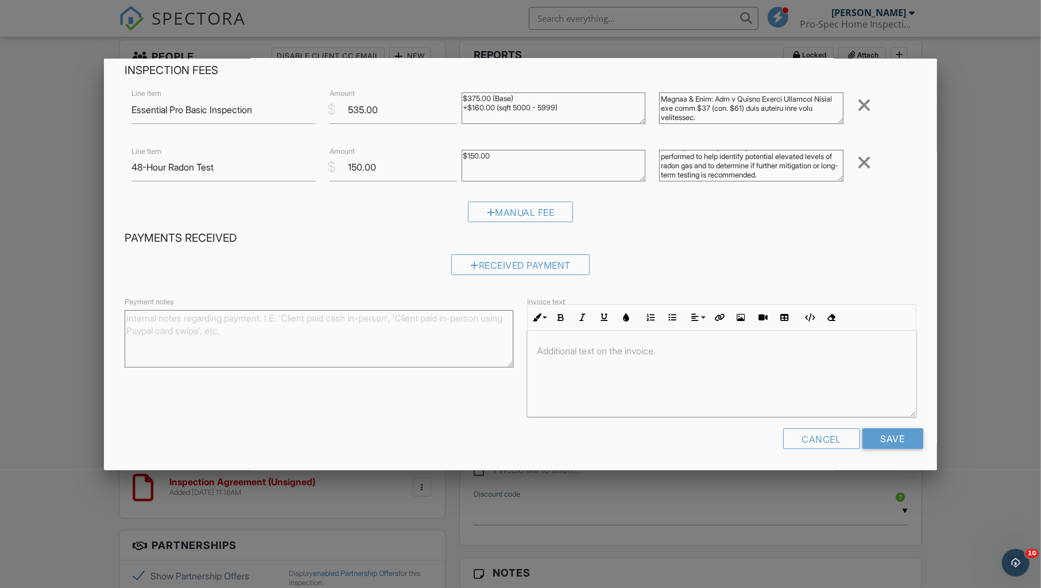
scroll to position [53, 0]
type textarea "Essential Pro Basic Home Inspection – $475 Our baseline general home inspection…"
click at [591, 362] on div at bounding box center [721, 374] width 387 height 86
click at [574, 367] on div "​ ​" at bounding box center [721, 374] width 387 height 86
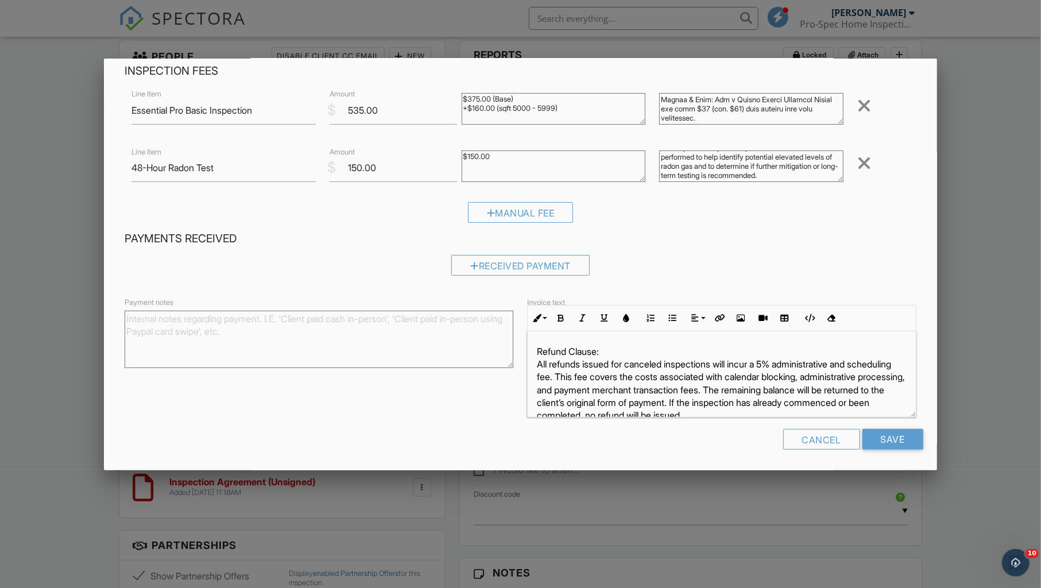
scroll to position [0, 0]
drag, startPoint x: 599, startPoint y: 352, endPoint x: 517, endPoint y: 348, distance: 82.2
click at [517, 348] on div "Payment notes Invoice text Inline Style XLarge Large Normal Small Light Small/L…" at bounding box center [520, 357] width 805 height 122
click at [563, 316] on icon "button" at bounding box center [560, 318] width 8 height 8
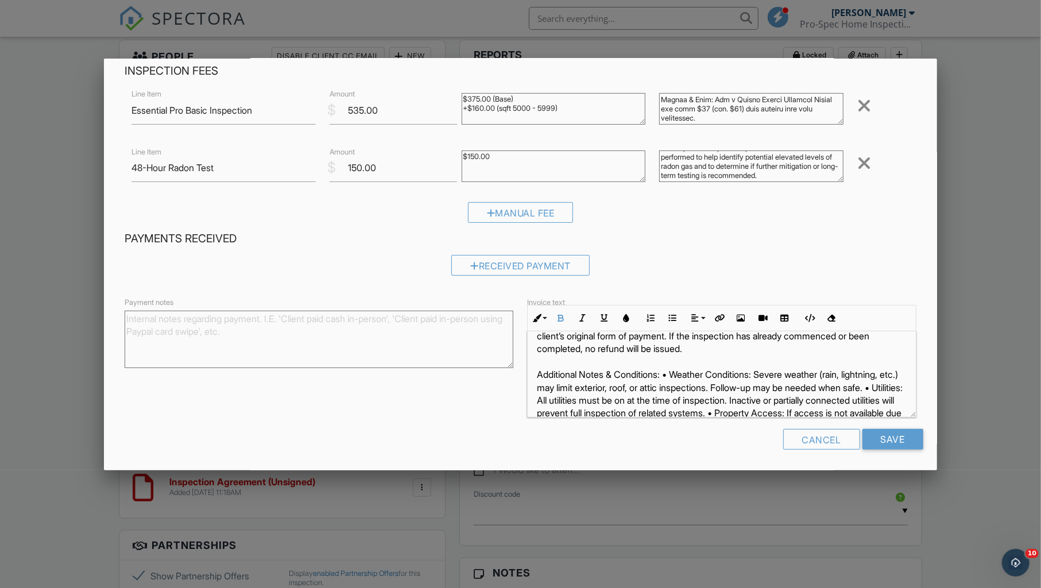
scroll to position [57, 0]
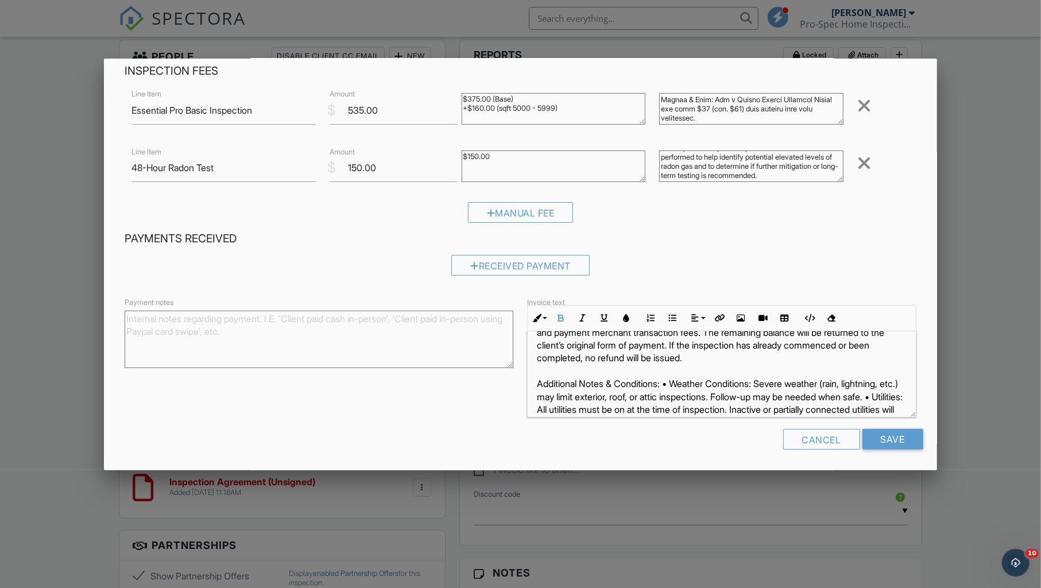
click at [669, 378] on p "Refund Clause : All refunds issued for canceled inspections will incur a 5% adm…" at bounding box center [721, 429] width 369 height 283
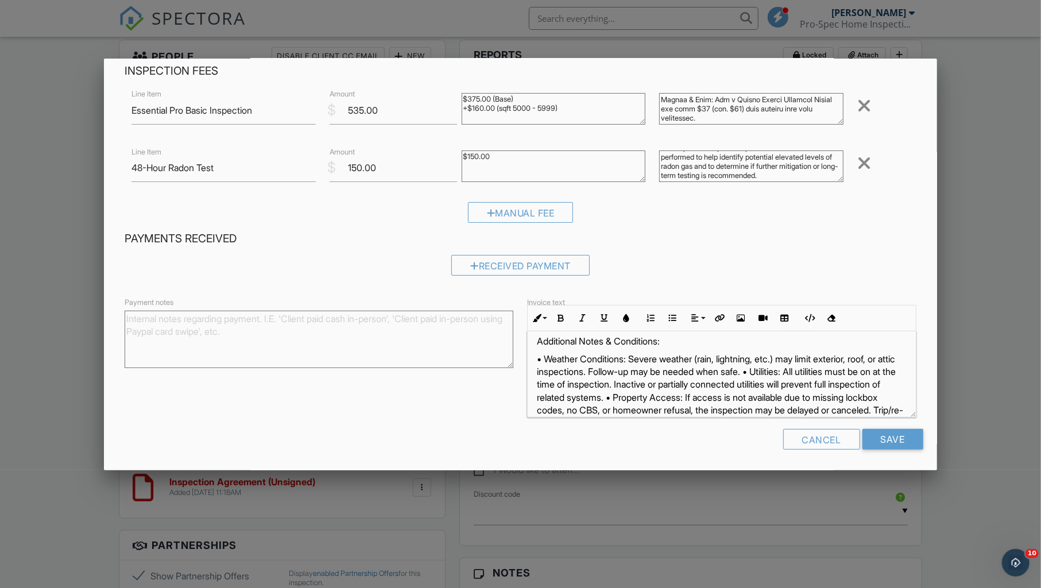
scroll to position [124, 0]
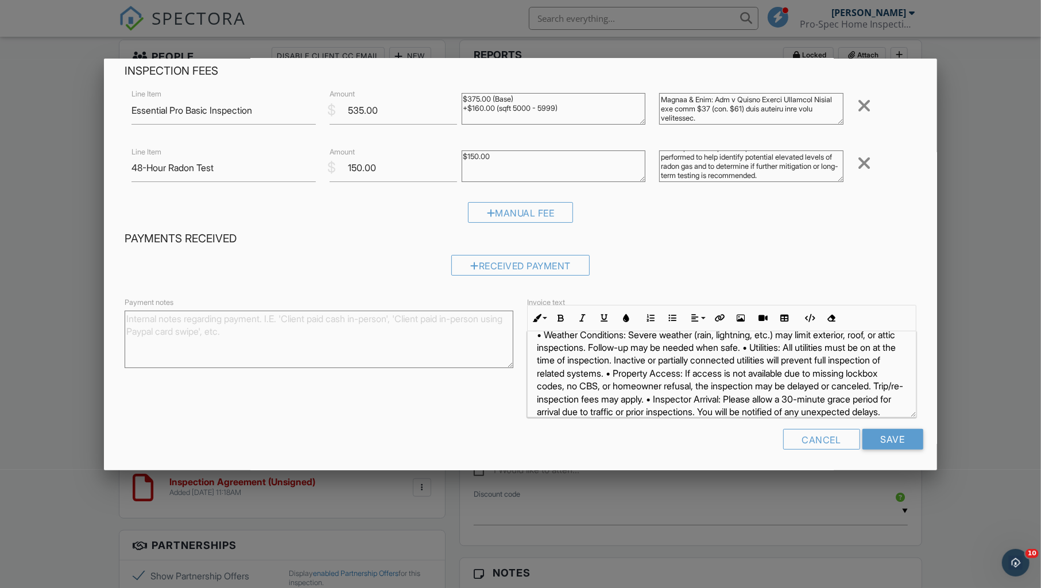
click at [776, 343] on p "• Weather Conditions: Severe weather (rain, lightning, etc.) may limit exterior…" at bounding box center [721, 418] width 369 height 180
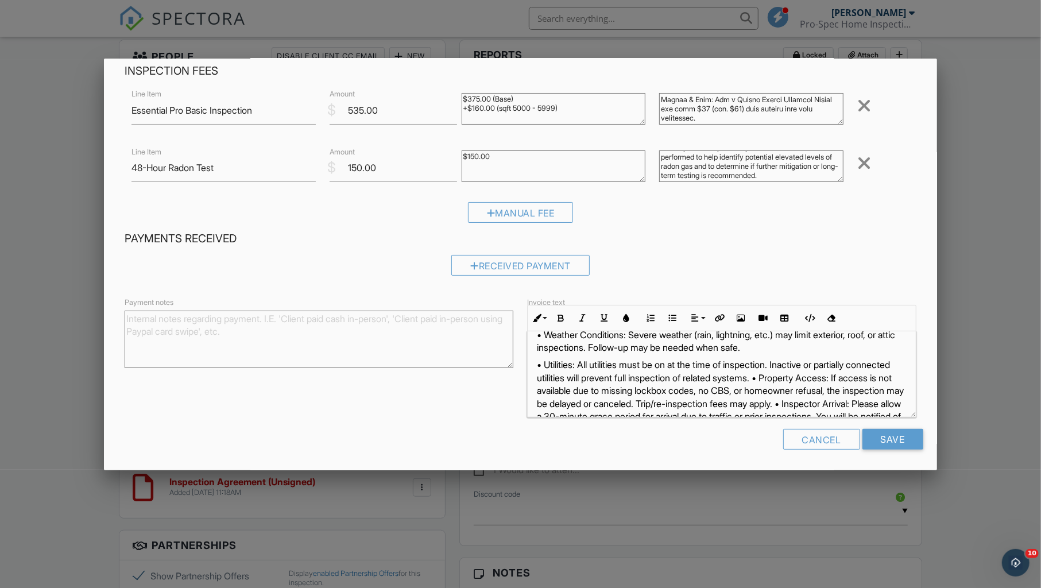
click at [818, 370] on p "• Utilities: All utilities must be on at the time of inspection. Inactive or pa…" at bounding box center [721, 441] width 369 height 167
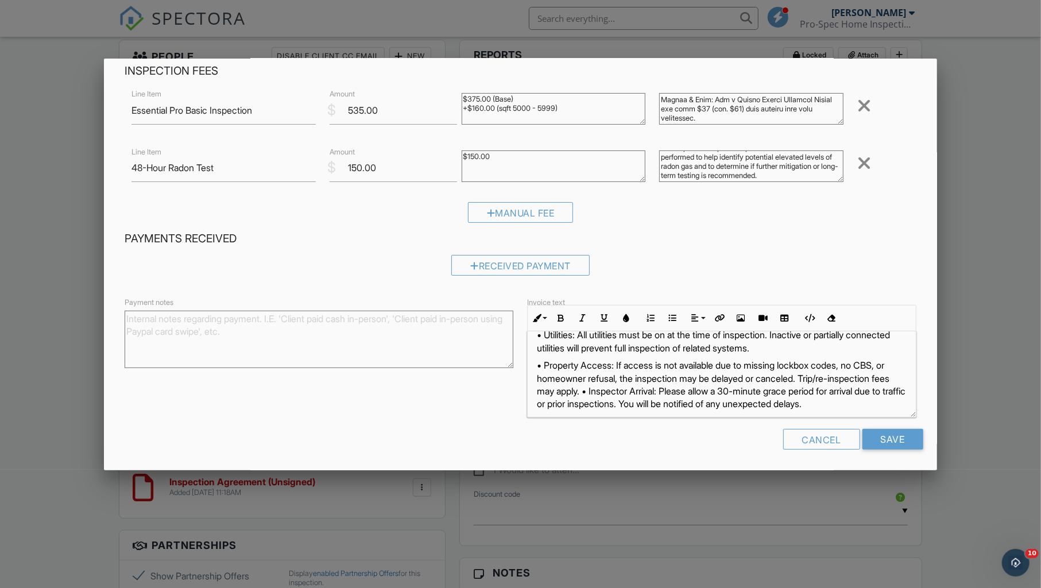
scroll to position [169, 0]
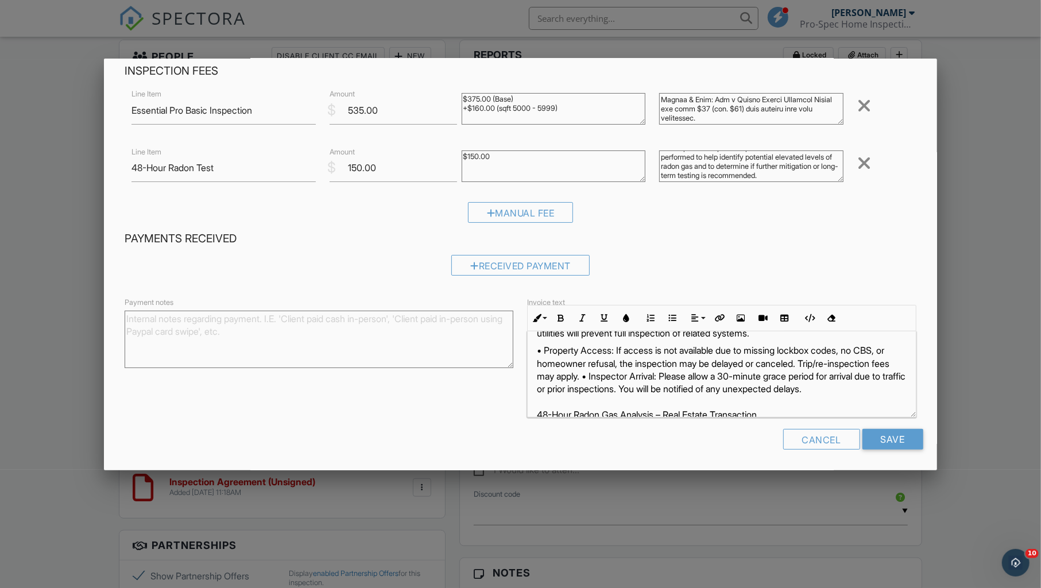
click at [653, 367] on p "• Property Access: If access is not available due to missing lockbox codes, no …" at bounding box center [721, 414] width 369 height 141
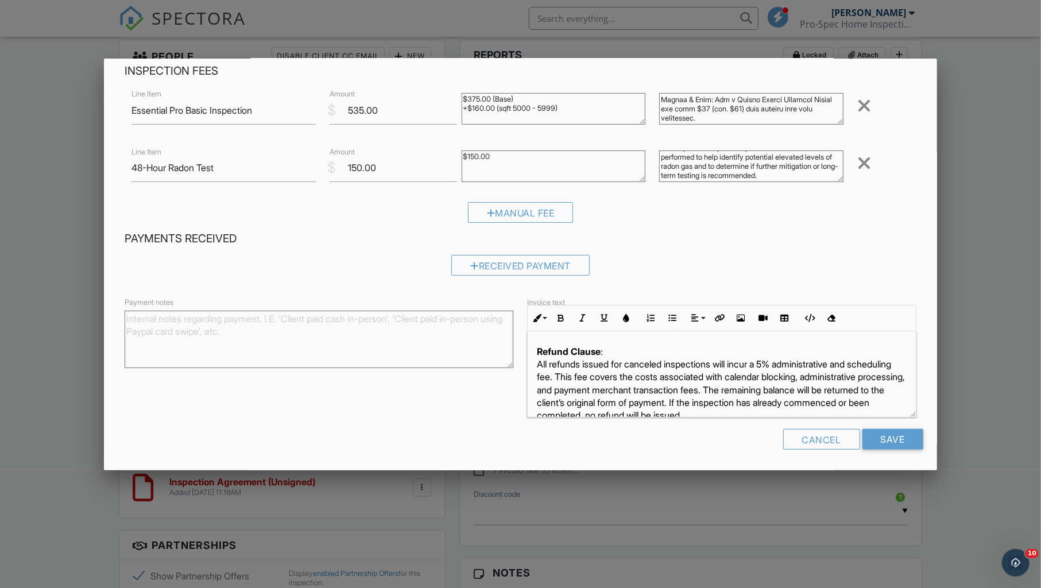
scroll to position [47, 0]
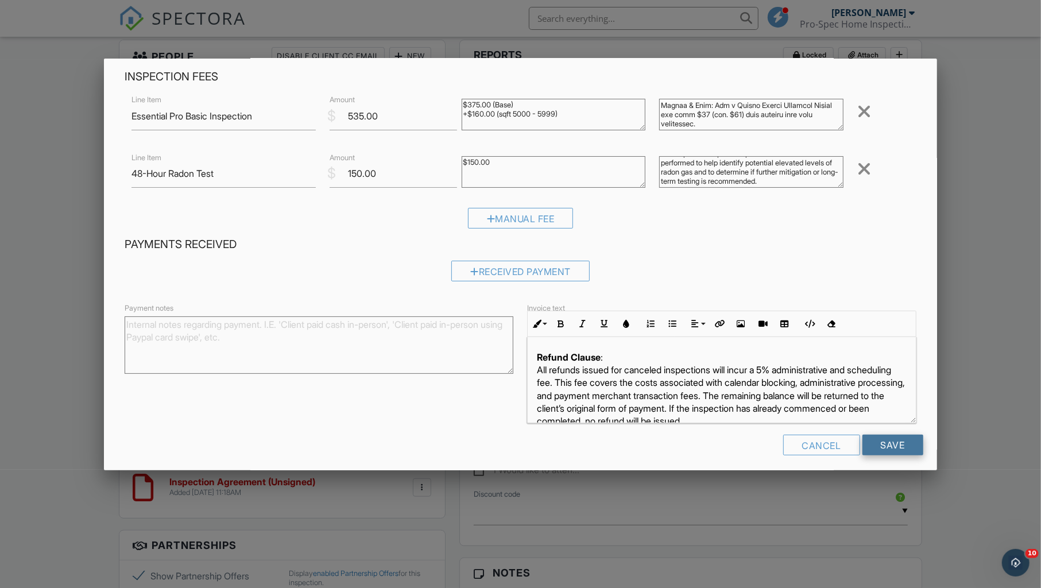
click at [878, 440] on input "Save" at bounding box center [892, 445] width 61 height 21
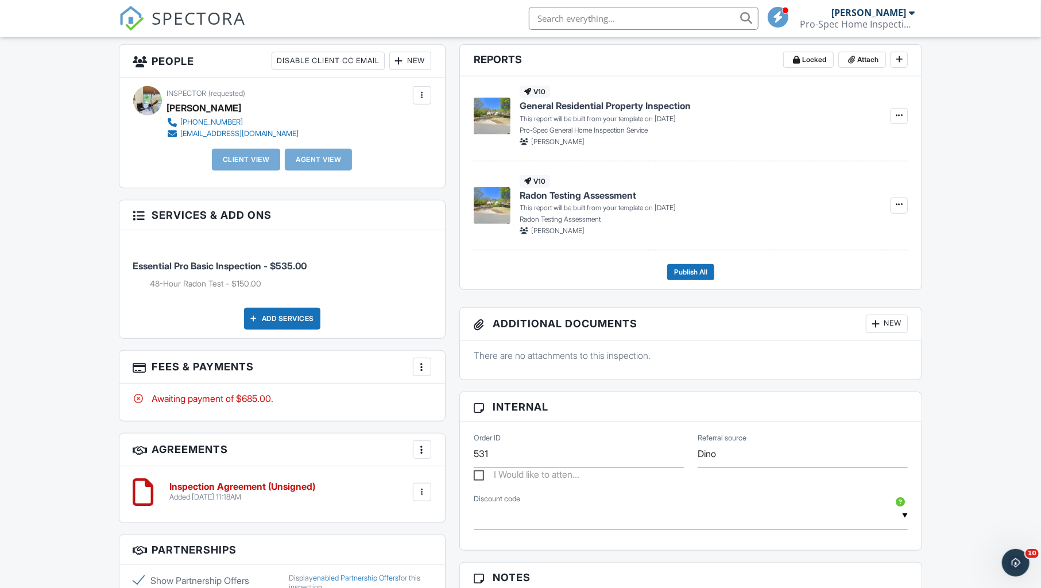
scroll to position [550, 0]
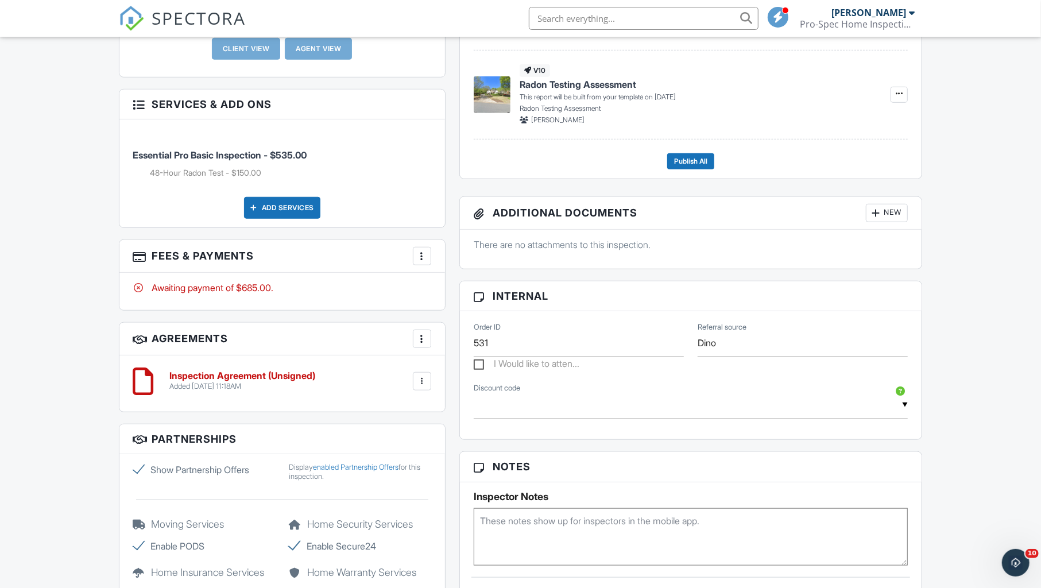
click at [427, 251] on div at bounding box center [421, 255] width 11 height 11
click at [469, 343] on li "View Invoice" at bounding box center [479, 348] width 120 height 29
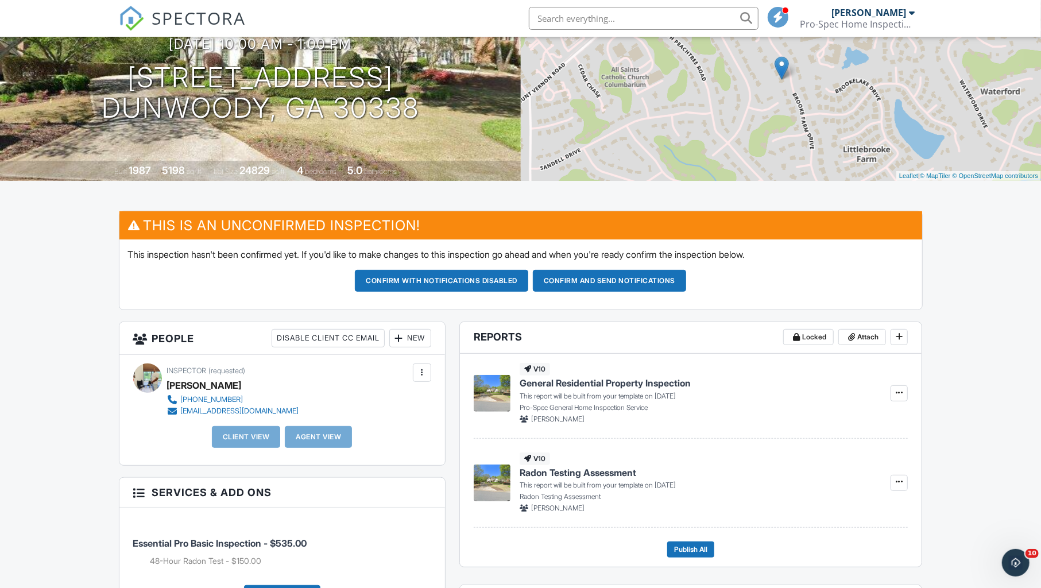
scroll to position [162, 0]
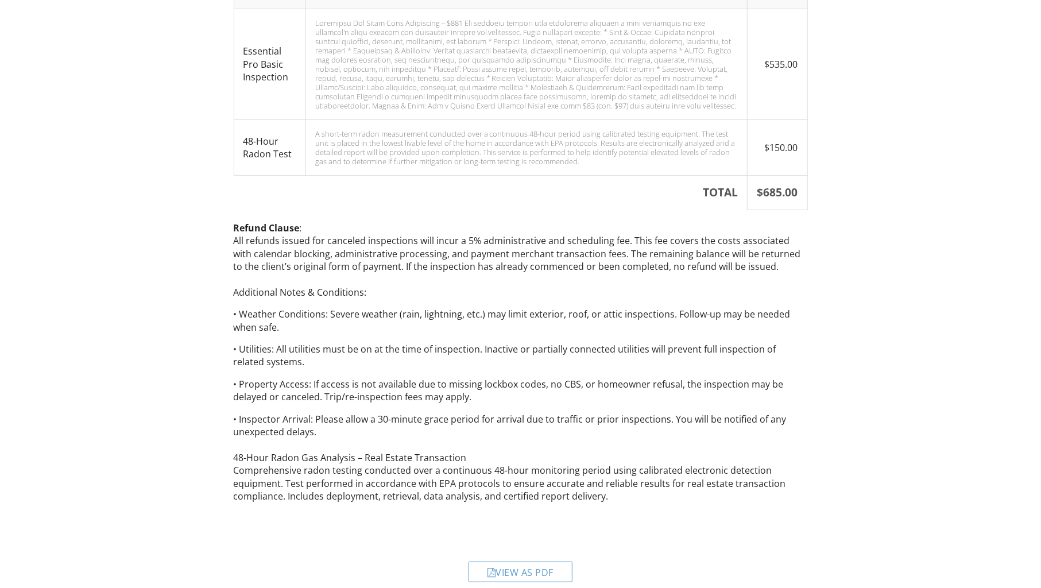
scroll to position [266, 0]
click at [532, 562] on div "View as PDF" at bounding box center [520, 572] width 104 height 21
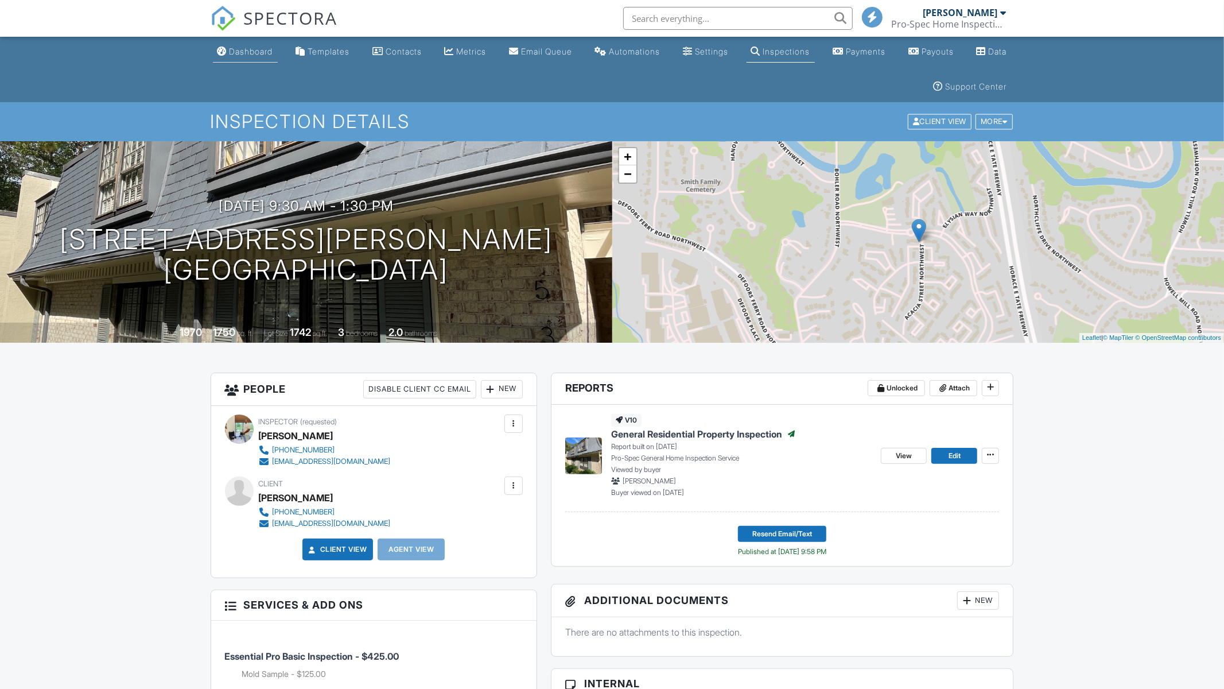
click at [258, 52] on div "Dashboard" at bounding box center [252, 51] width 44 height 10
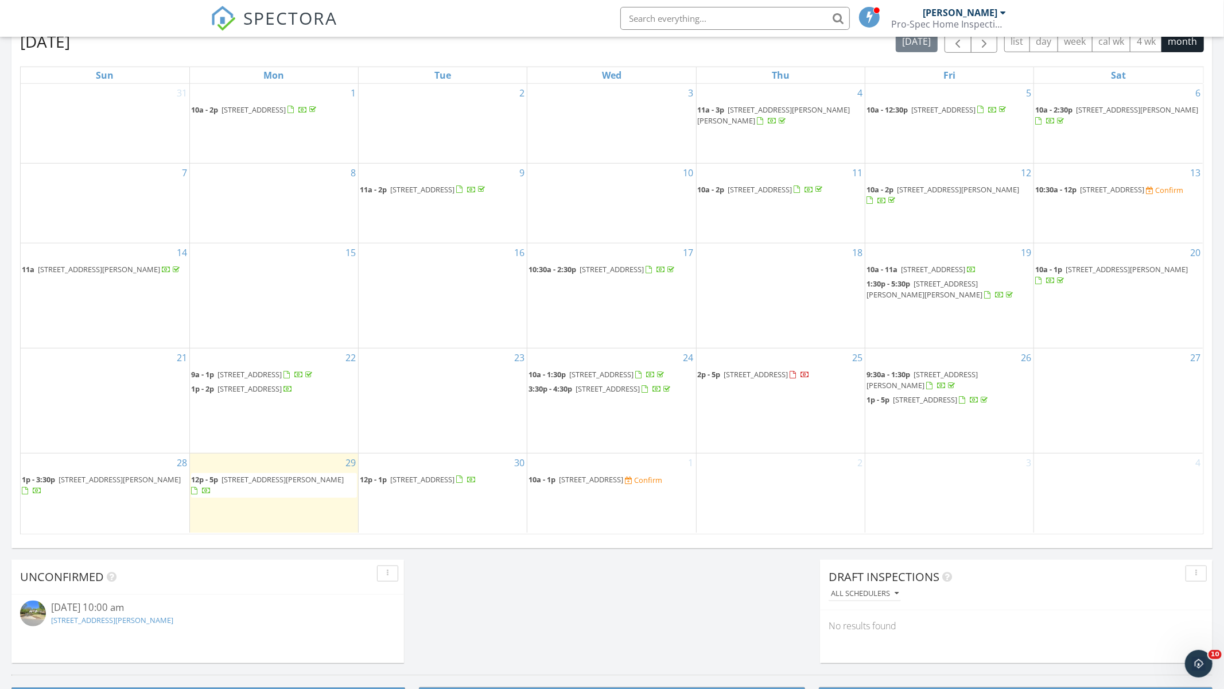
scroll to position [650, 0]
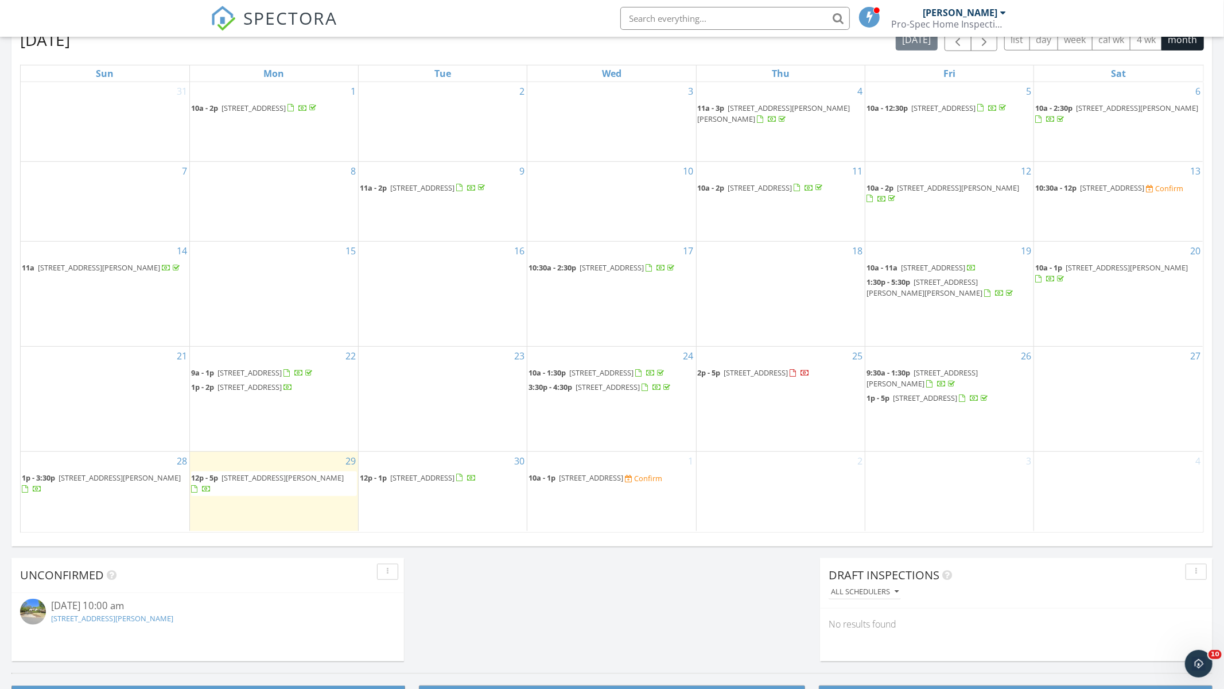
click at [108, 480] on span "[STREET_ADDRESS][PERSON_NAME]" at bounding box center [120, 477] width 122 height 10
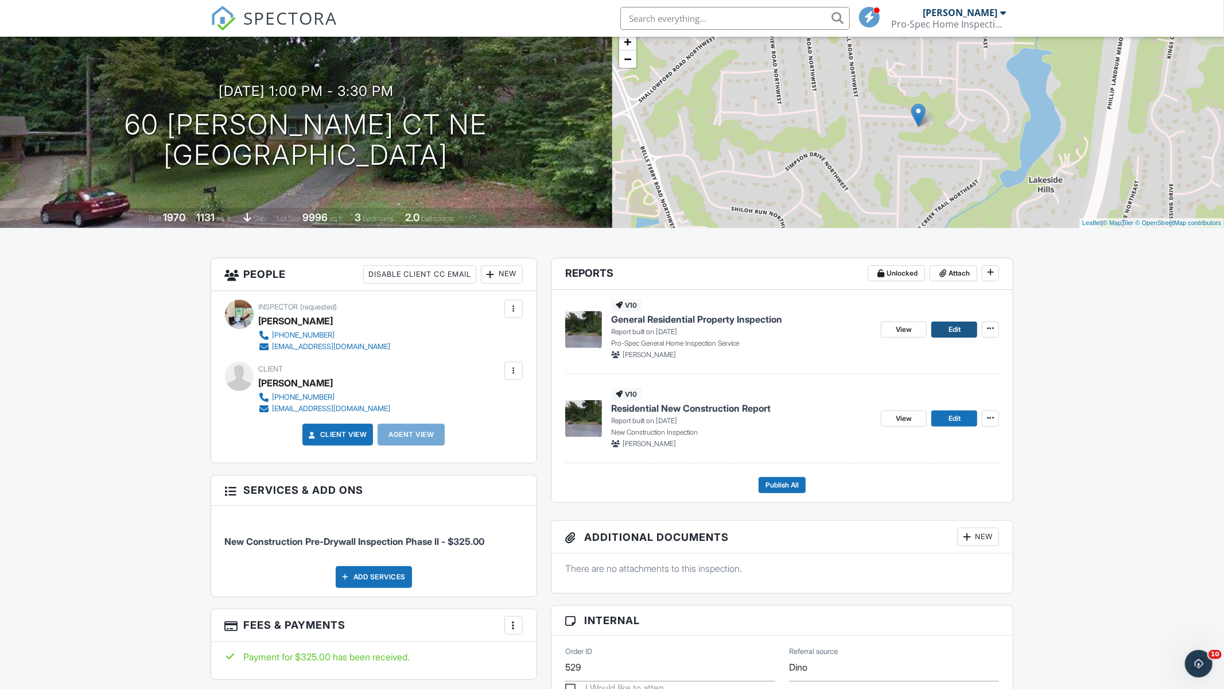
click at [953, 326] on span "Edit" at bounding box center [955, 329] width 12 height 11
